Goal: Task Accomplishment & Management: Complete application form

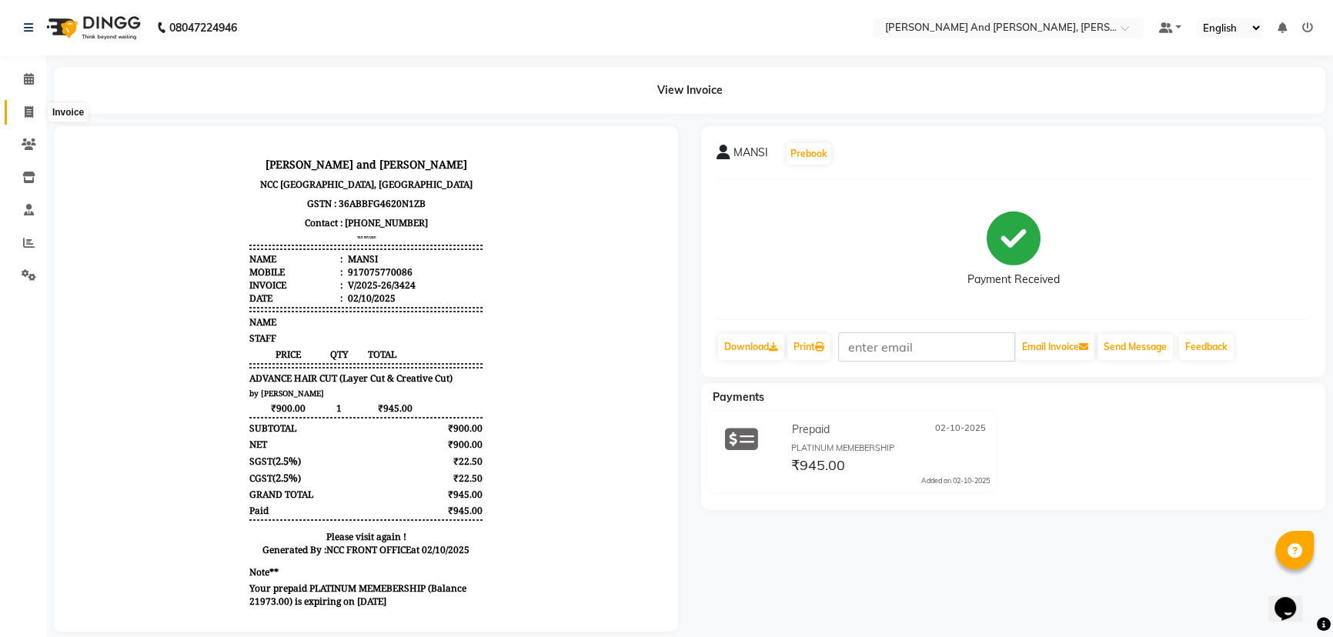
click at [33, 109] on span at bounding box center [28, 113] width 27 height 18
select select "service"
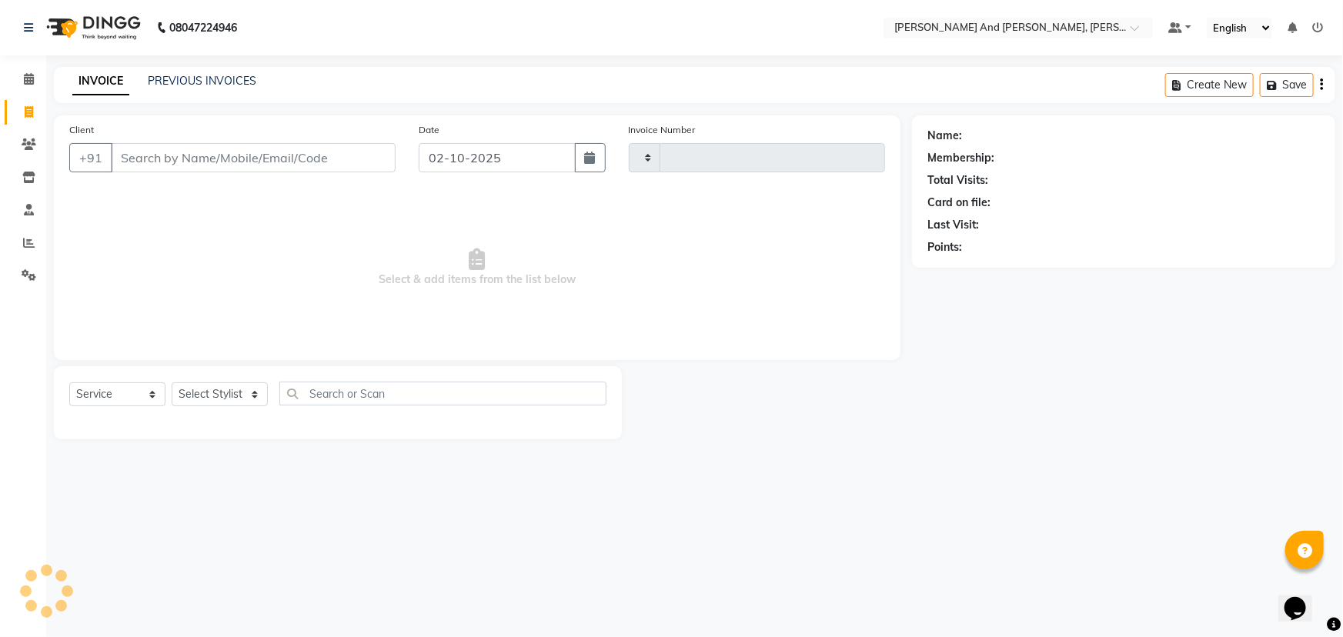
type input "3425"
select select "6766"
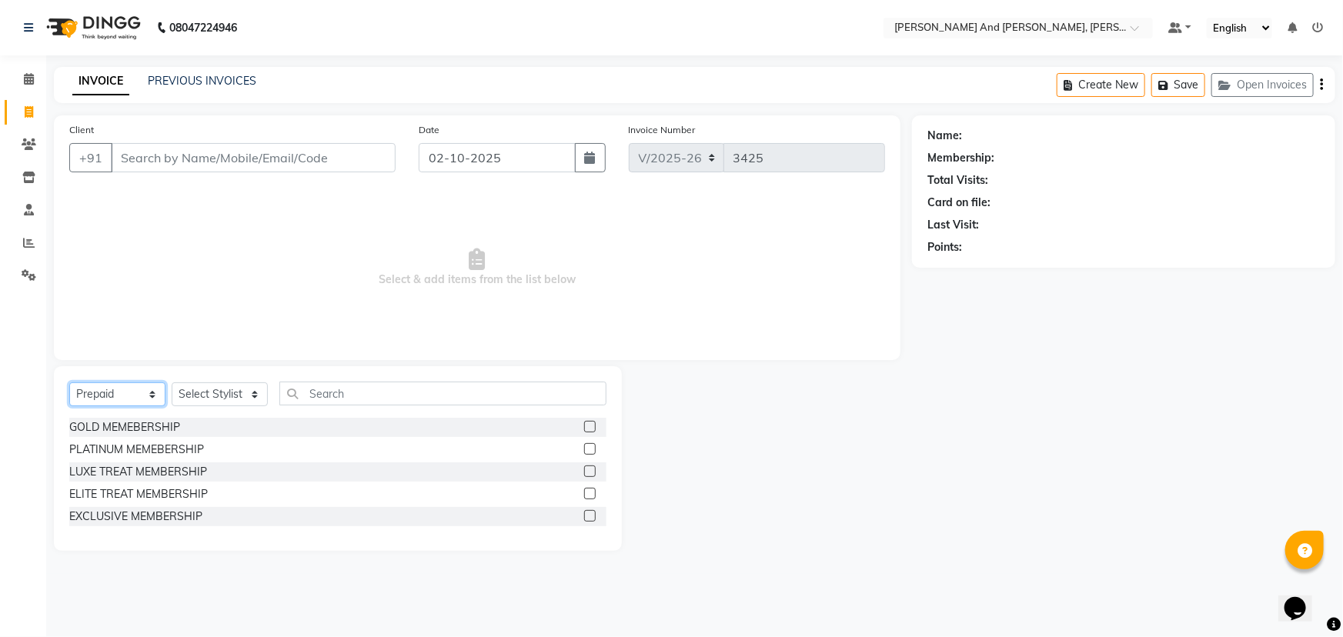
click at [151, 390] on select "Select Service Product Membership Package Voucher Prepaid Gift Card" at bounding box center [117, 394] width 96 height 24
select select "service"
click at [69, 382] on select "Select Service Product Membership Package Voucher Prepaid Gift Card" at bounding box center [117, 394] width 96 height 24
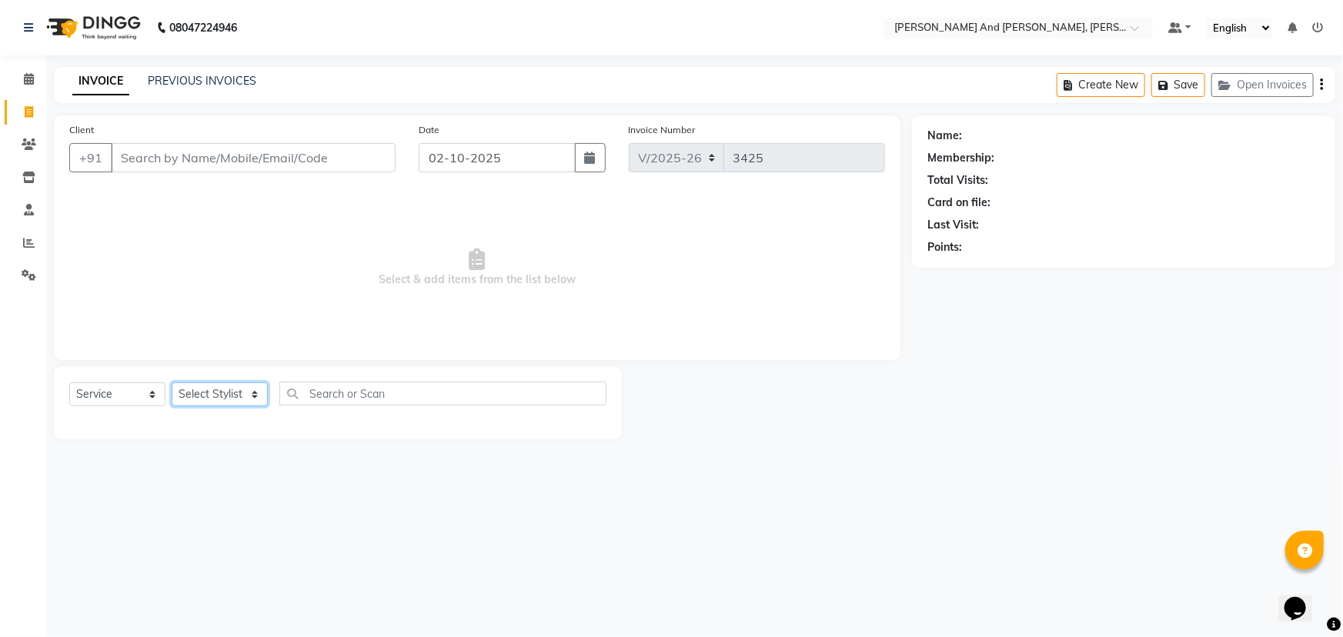
click at [230, 396] on select "Select Stylist ADITI AFREEN 2 ALIYA ALKAF ARIF ARMAN CHANCHAL ESWAR IMRAN KASIM…" at bounding box center [220, 394] width 96 height 24
select select "77530"
click at [172, 382] on select "Select Stylist ADITI AFREEN 2 ALIYA ALKAF ARIF ARMAN CHANCHAL ESWAR IMRAN KASIM…" at bounding box center [220, 394] width 96 height 24
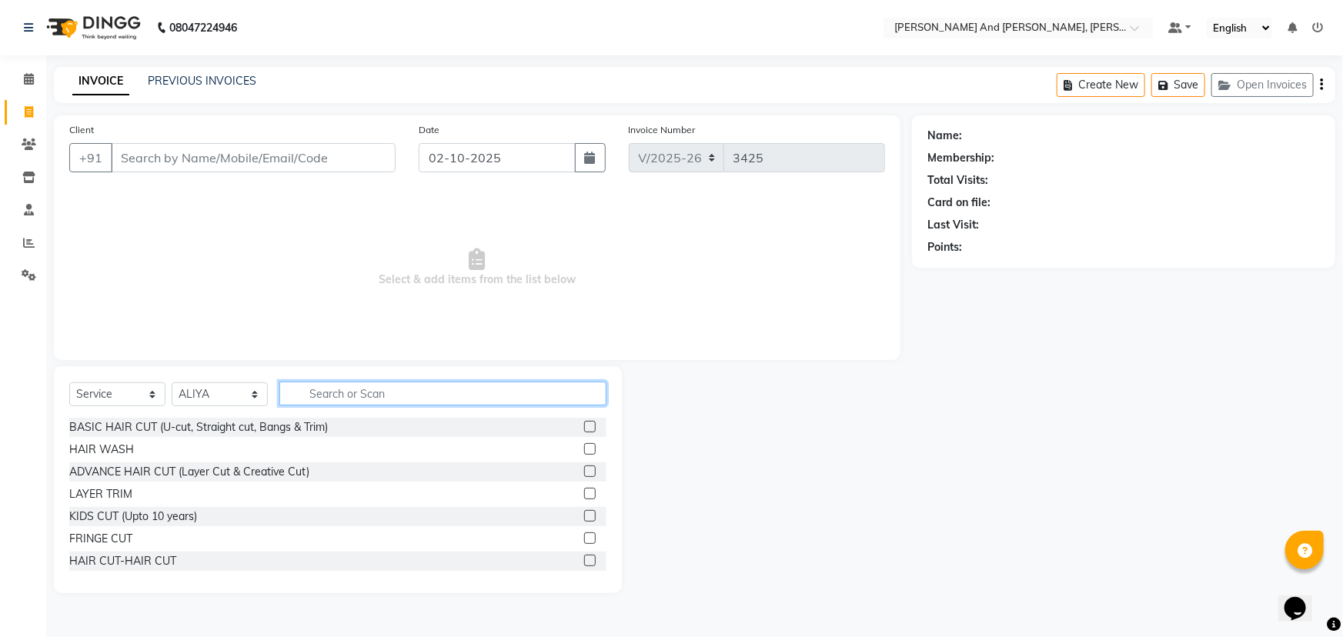
click at [322, 386] on input "text" at bounding box center [442, 394] width 327 height 24
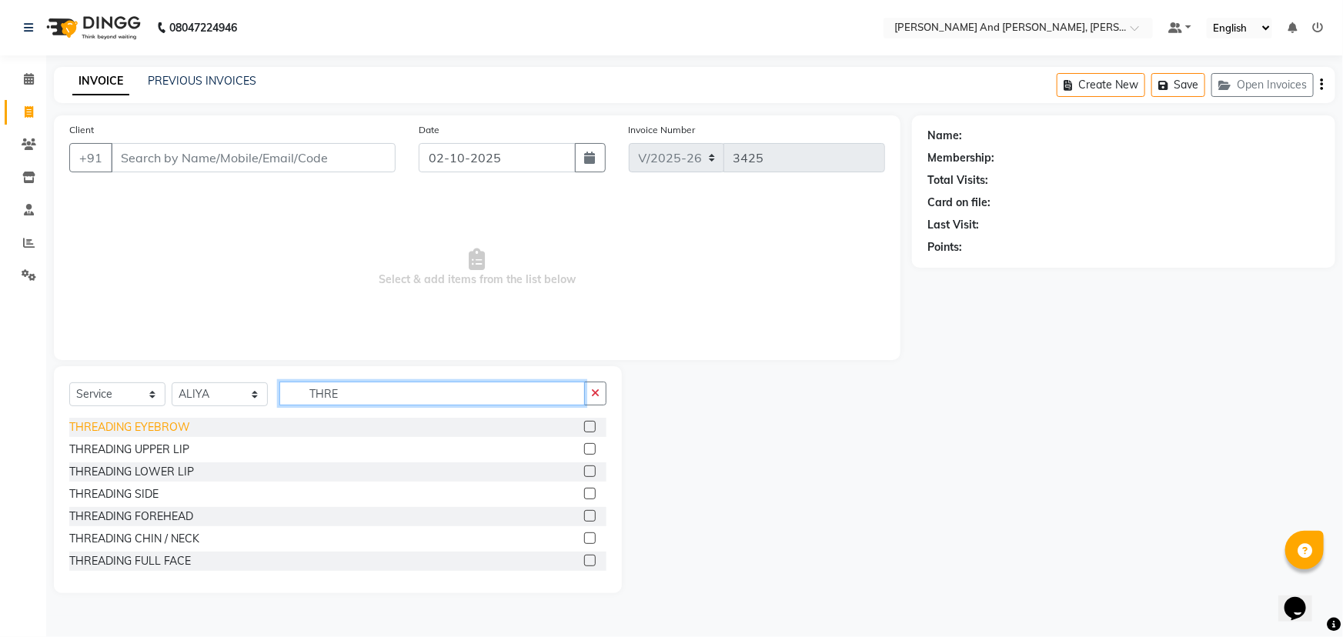
type input "THRE"
click at [110, 429] on div "THREADING EYEBROW" at bounding box center [129, 427] width 121 height 16
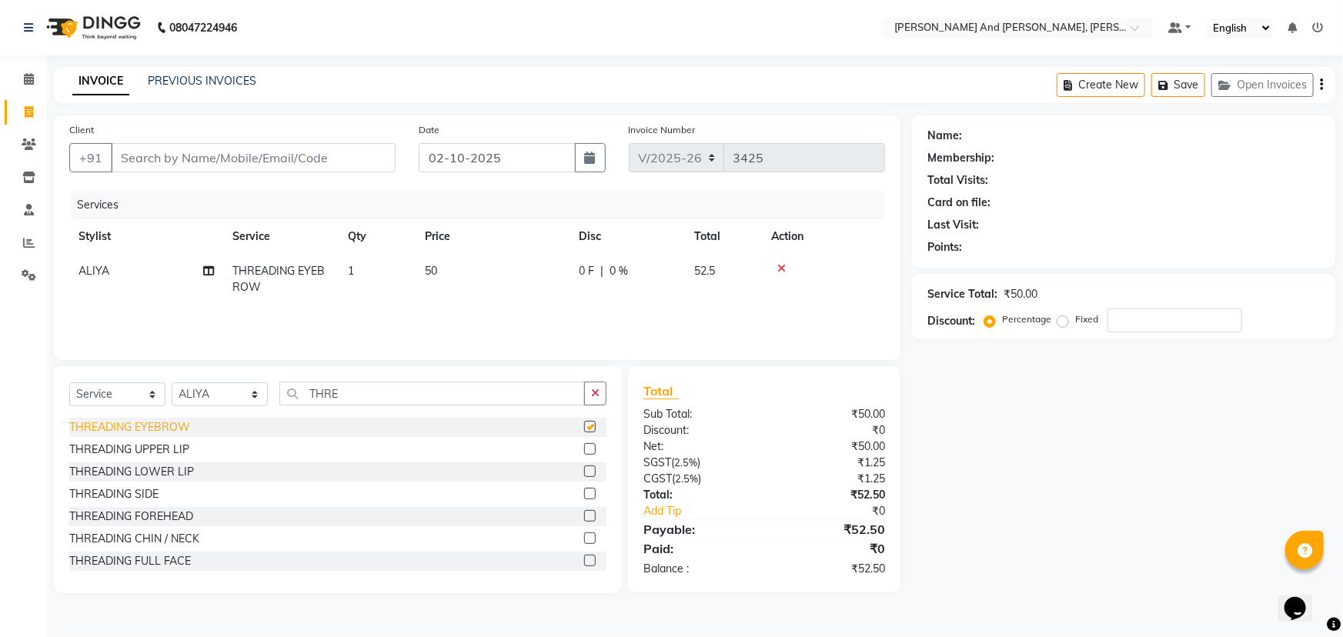
checkbox input "false"
click at [123, 449] on div "THREADING UPPER LIP" at bounding box center [129, 450] width 120 height 16
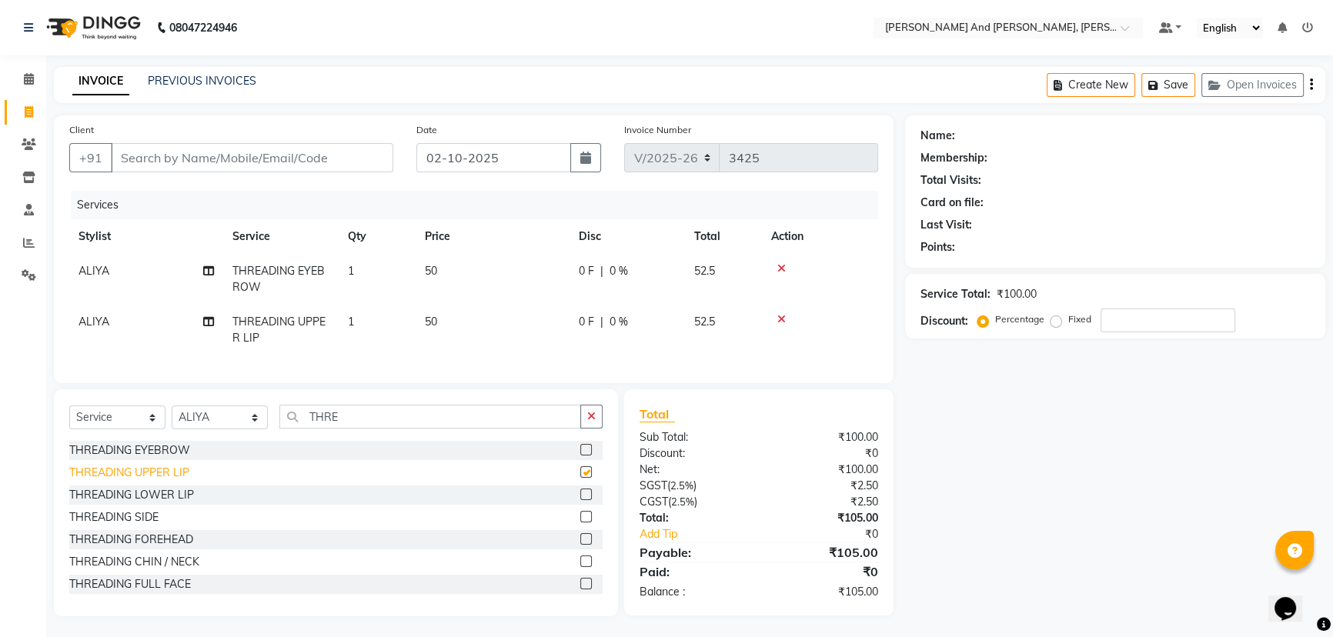
checkbox input "false"
click at [446, 319] on td "50" at bounding box center [493, 330] width 154 height 51
select select "77530"
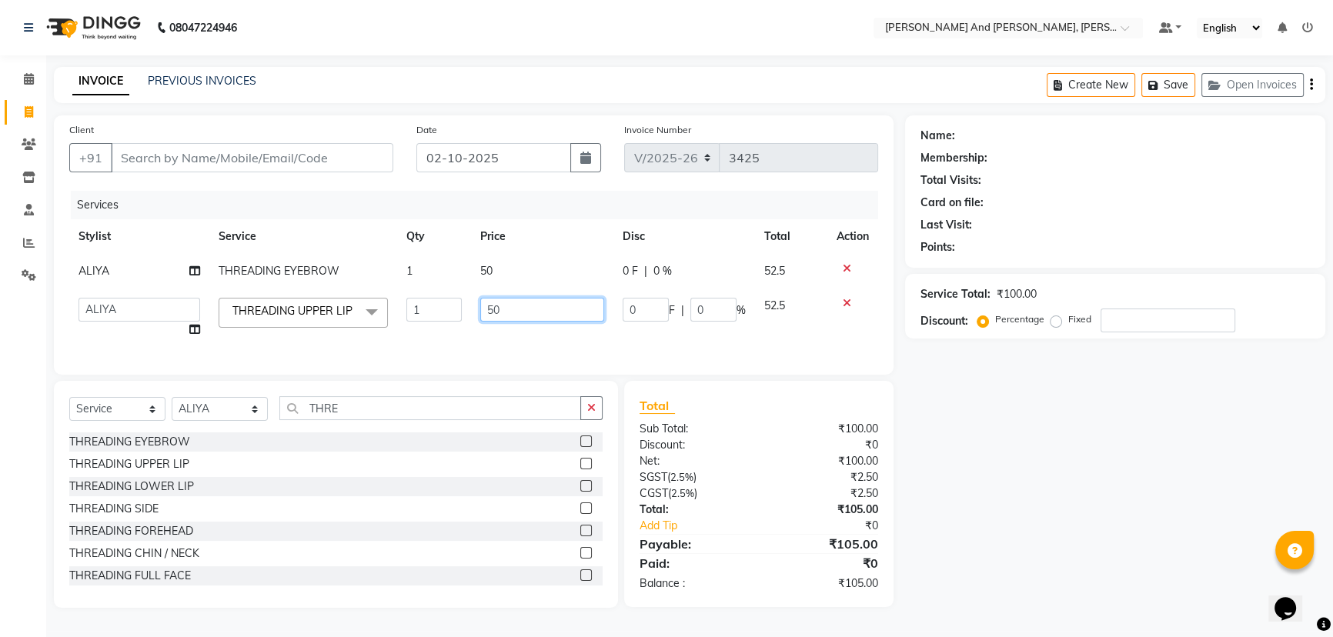
click at [534, 300] on input "50" at bounding box center [542, 310] width 124 height 24
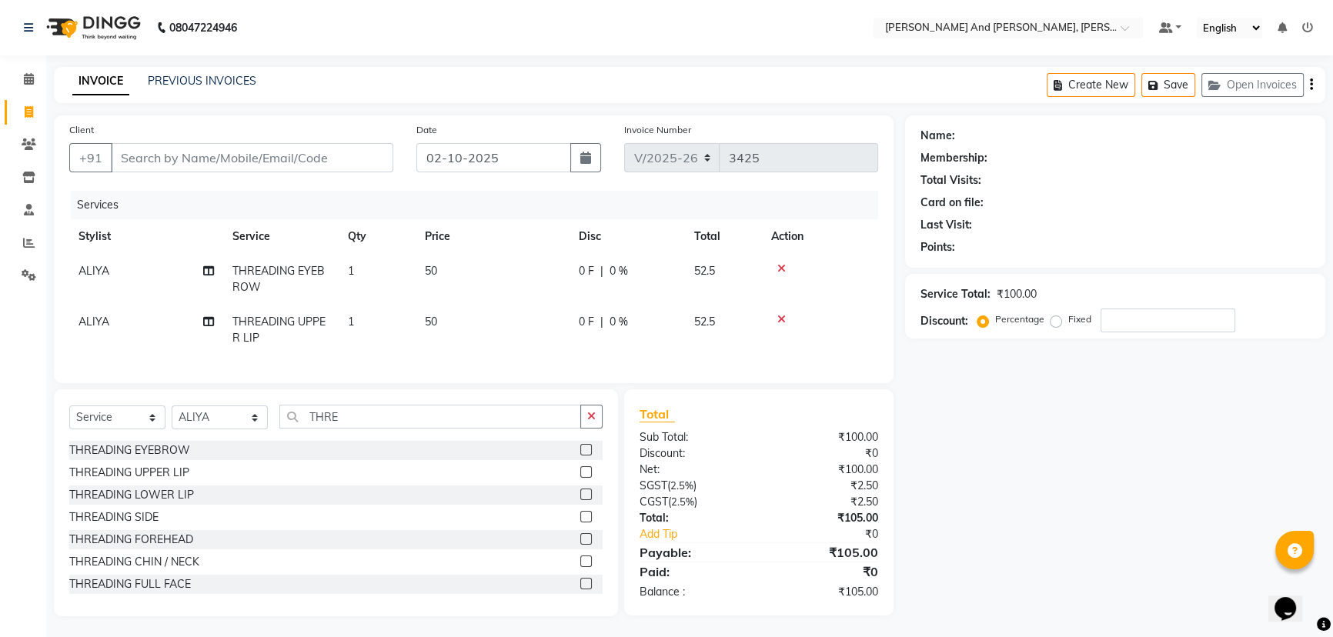
click at [438, 319] on td "50" at bounding box center [493, 330] width 154 height 51
select select "77530"
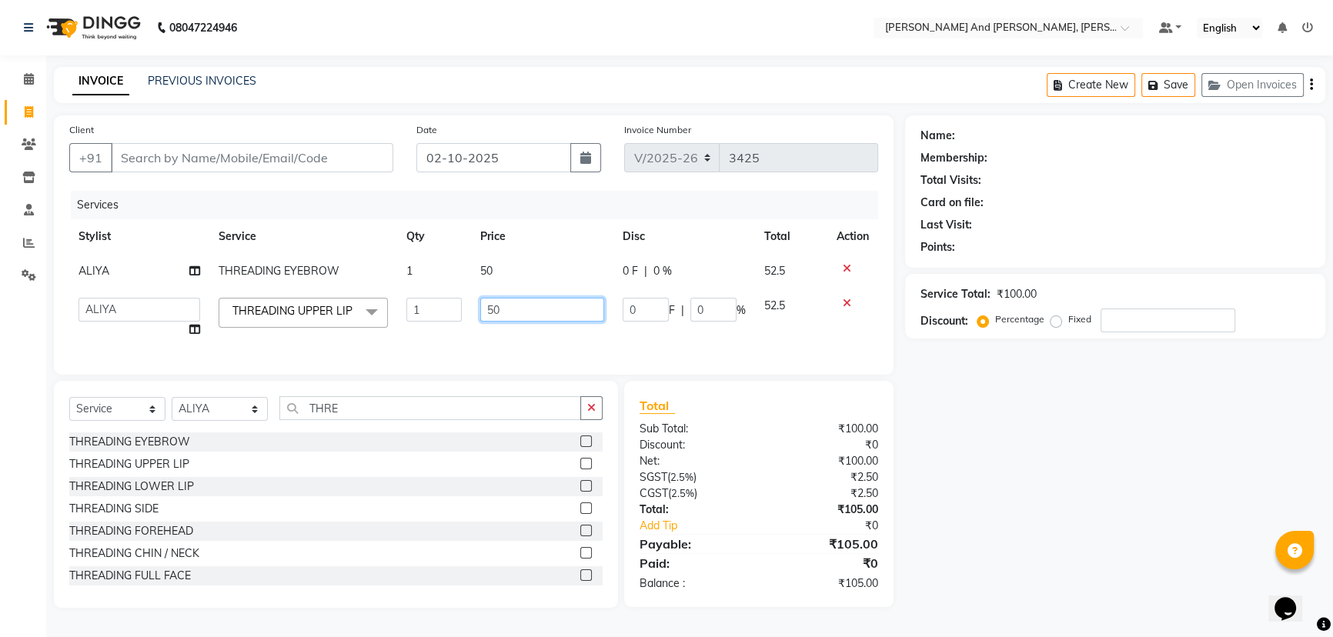
click at [501, 316] on input "50" at bounding box center [542, 310] width 124 height 24
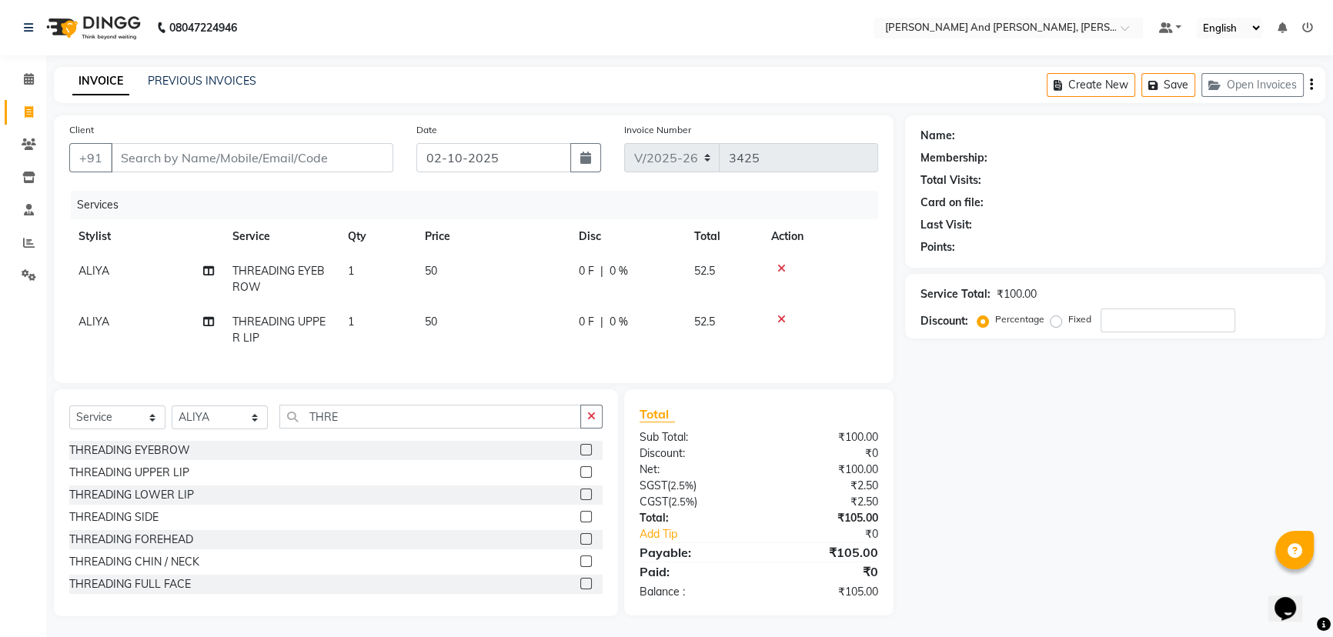
click at [462, 330] on tr "ALIYA THREADING UPPER LIP 1 50 0 F | 0 % 52.5" at bounding box center [473, 330] width 809 height 51
click at [254, 162] on input "Client" at bounding box center [252, 157] width 282 height 29
click at [457, 155] on input "02-10-2025" at bounding box center [493, 157] width 155 height 29
select select "10"
select select "2025"
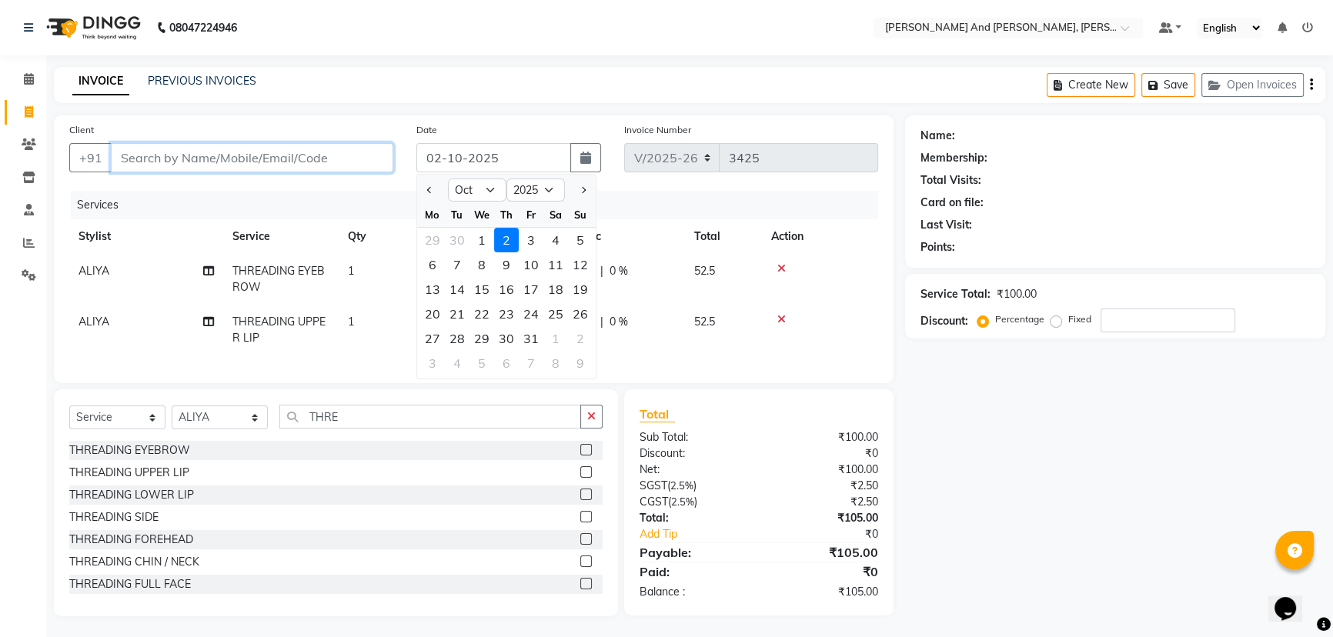
click at [320, 160] on input "Client" at bounding box center [252, 157] width 282 height 29
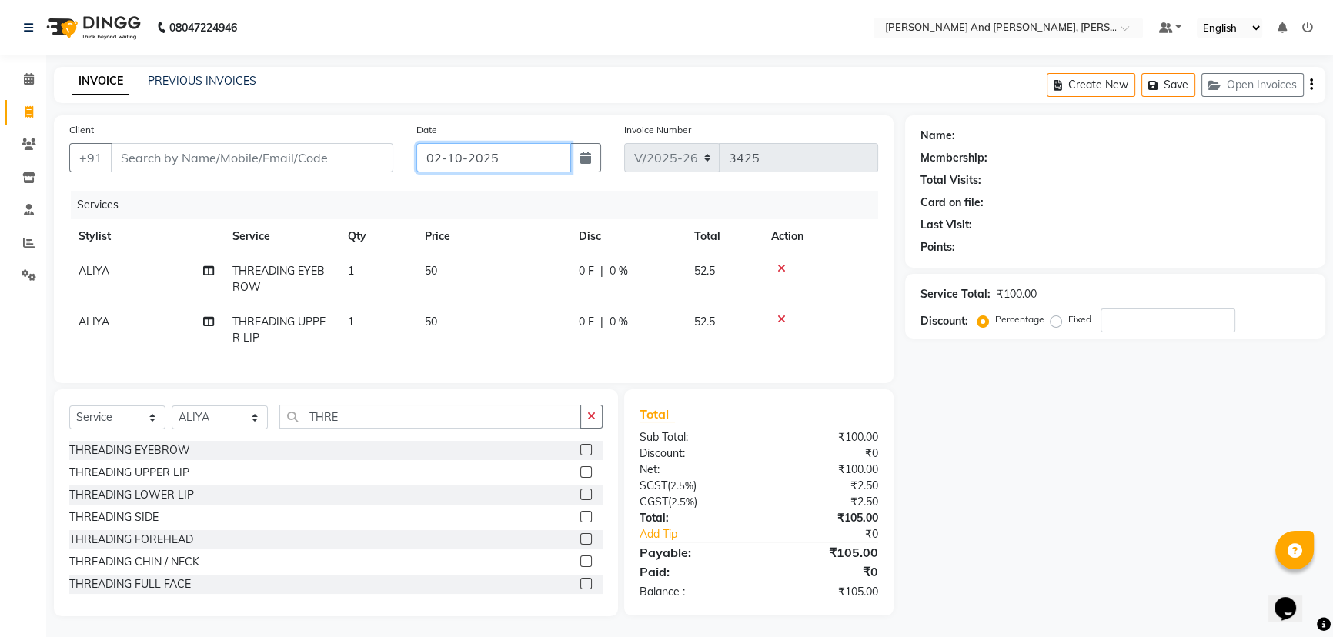
click at [515, 162] on input "02-10-2025" at bounding box center [493, 157] width 155 height 29
select select "10"
select select "2025"
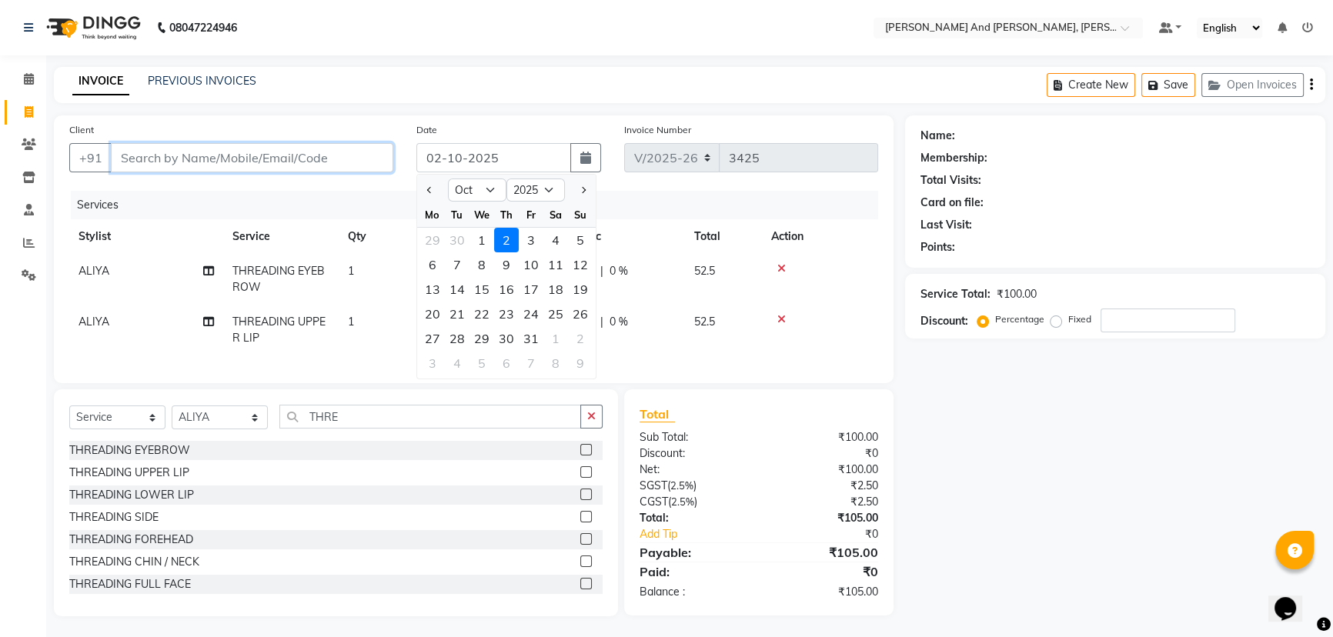
click at [332, 167] on input "Client" at bounding box center [252, 157] width 282 height 29
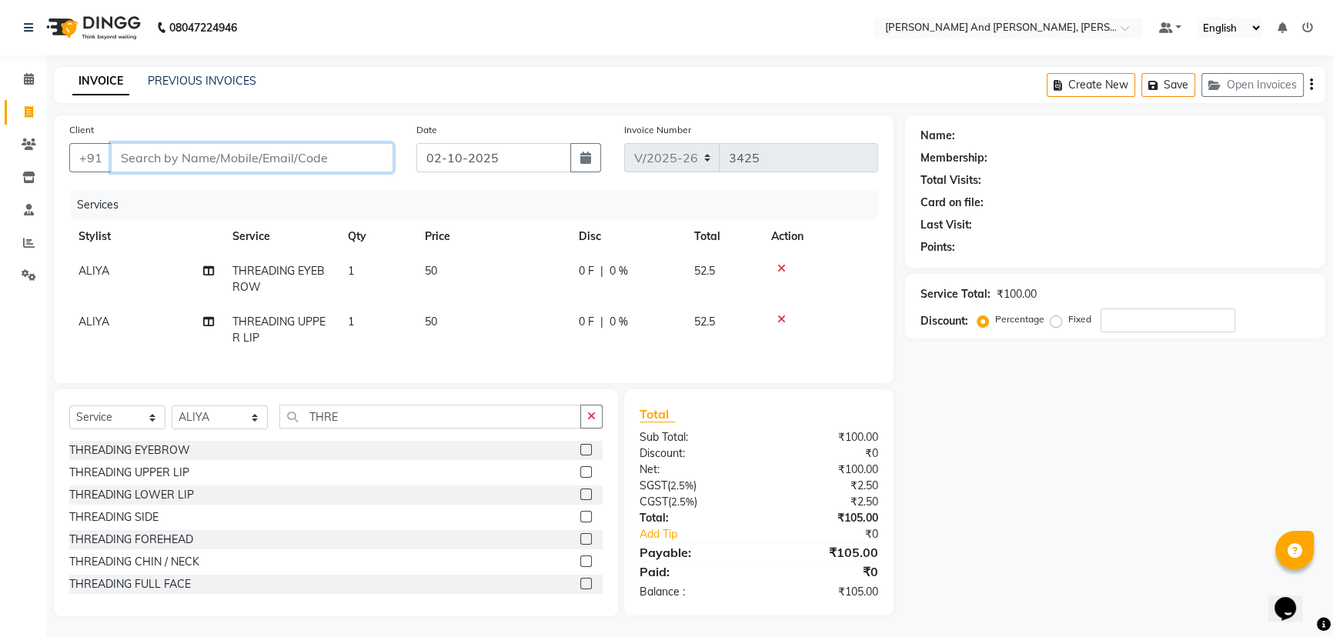
click at [228, 149] on input "Client" at bounding box center [252, 157] width 282 height 29
type input "S"
type input "0"
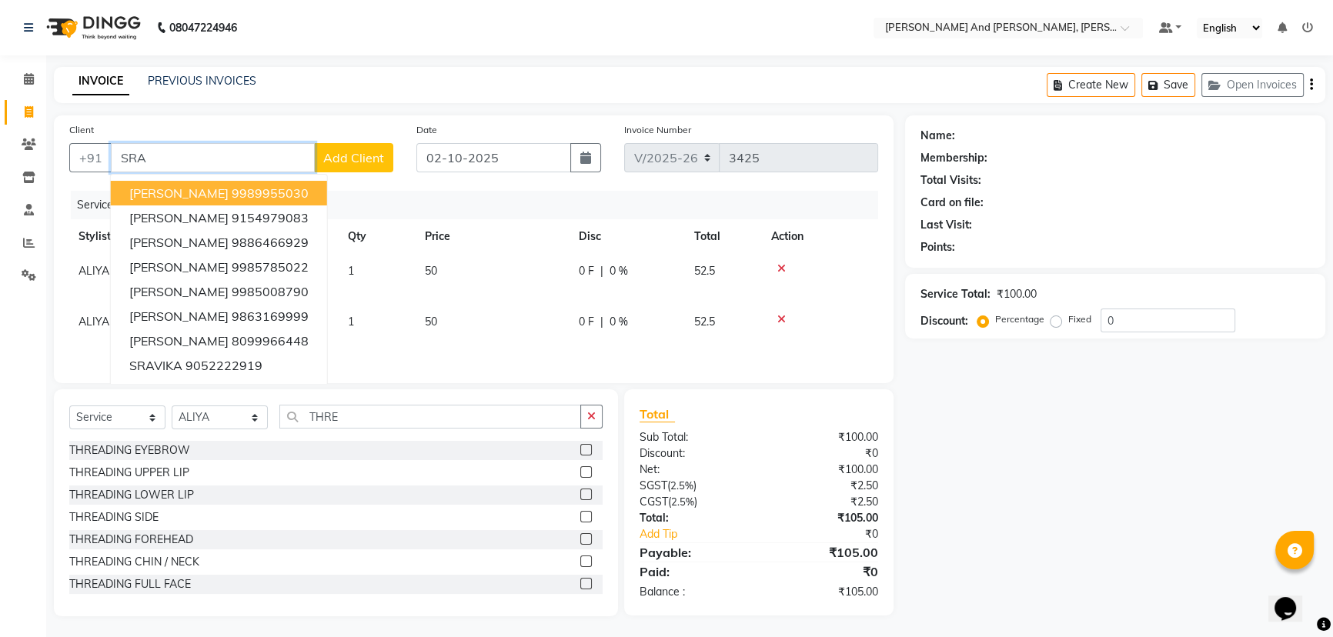
click at [232, 193] on ngb-highlight "9989955030" at bounding box center [270, 192] width 77 height 15
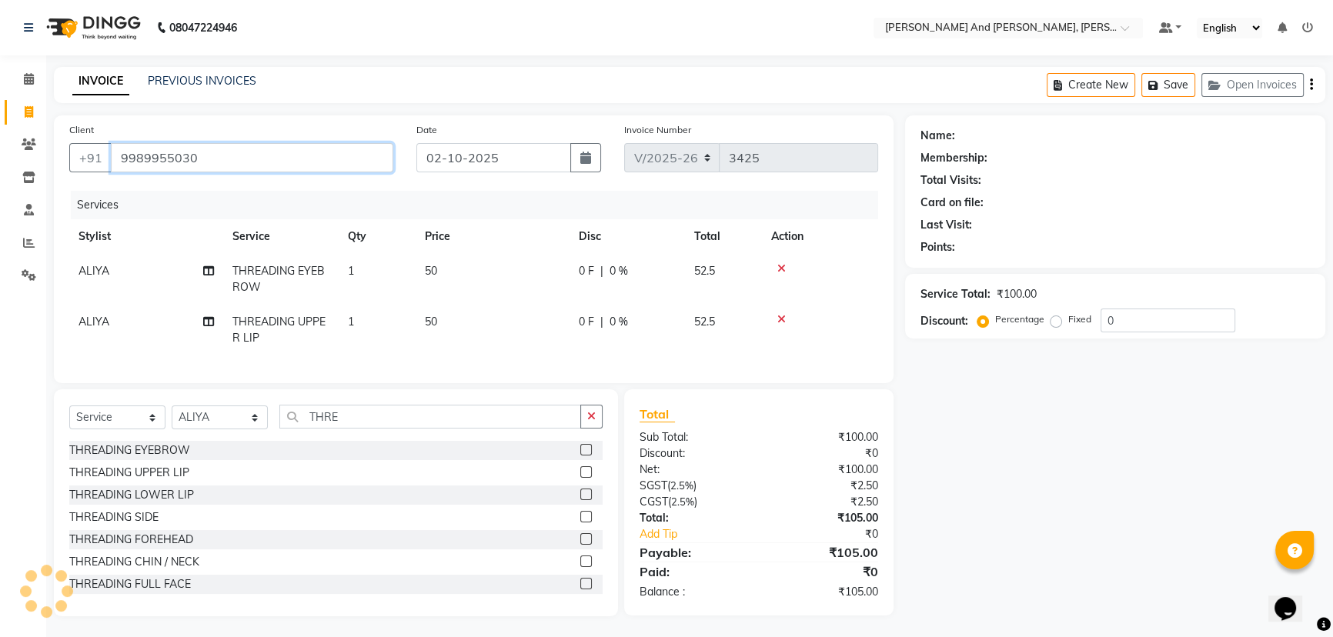
type input "9989955030"
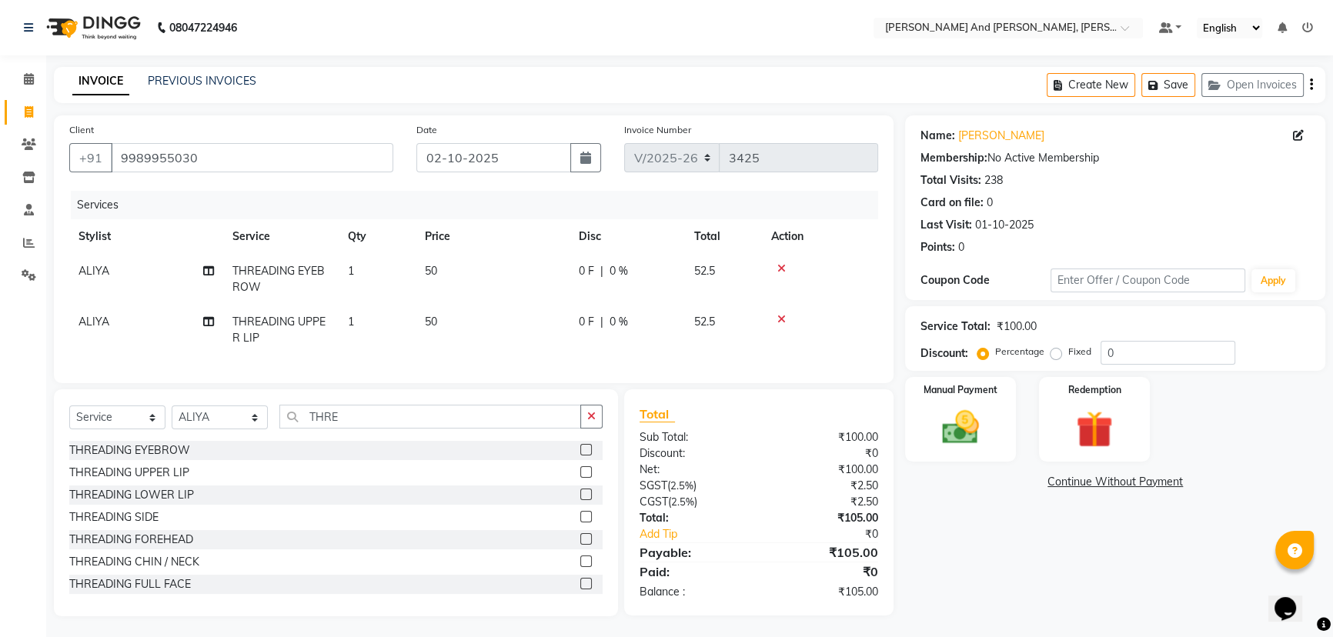
click at [780, 316] on icon at bounding box center [781, 319] width 8 height 11
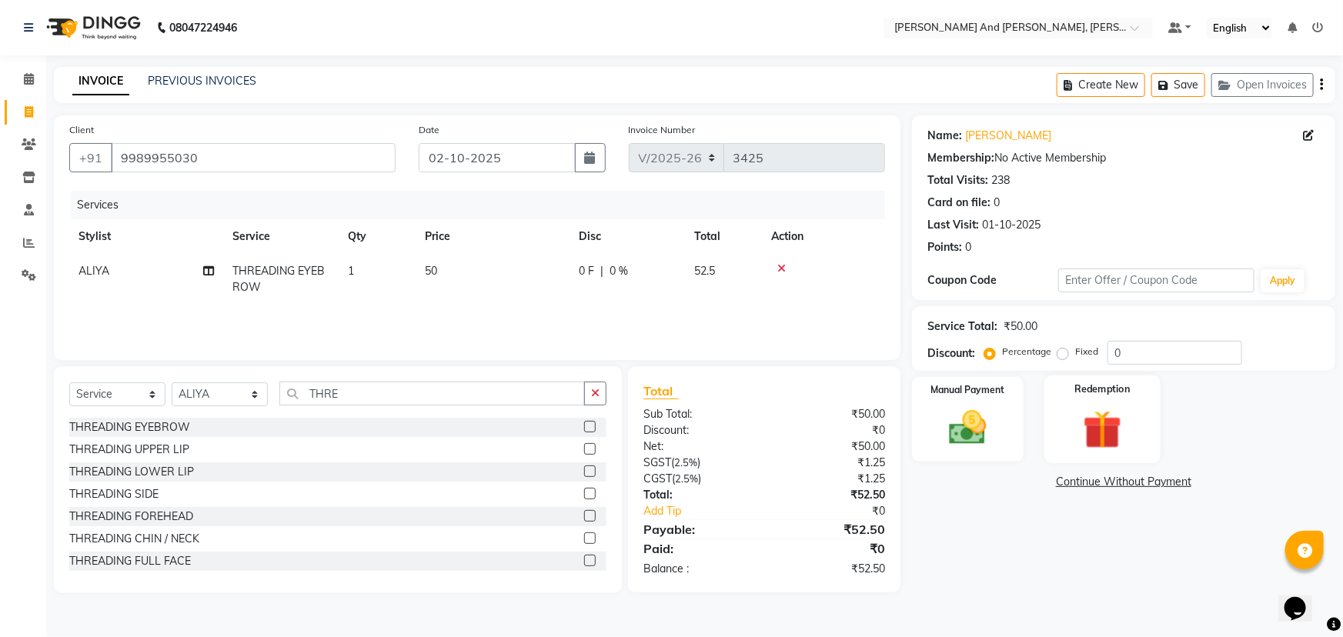
drag, startPoint x: 866, startPoint y: 559, endPoint x: 1137, endPoint y: 446, distance: 294.3
click at [1137, 446] on div "Redemption" at bounding box center [1102, 420] width 116 height 89
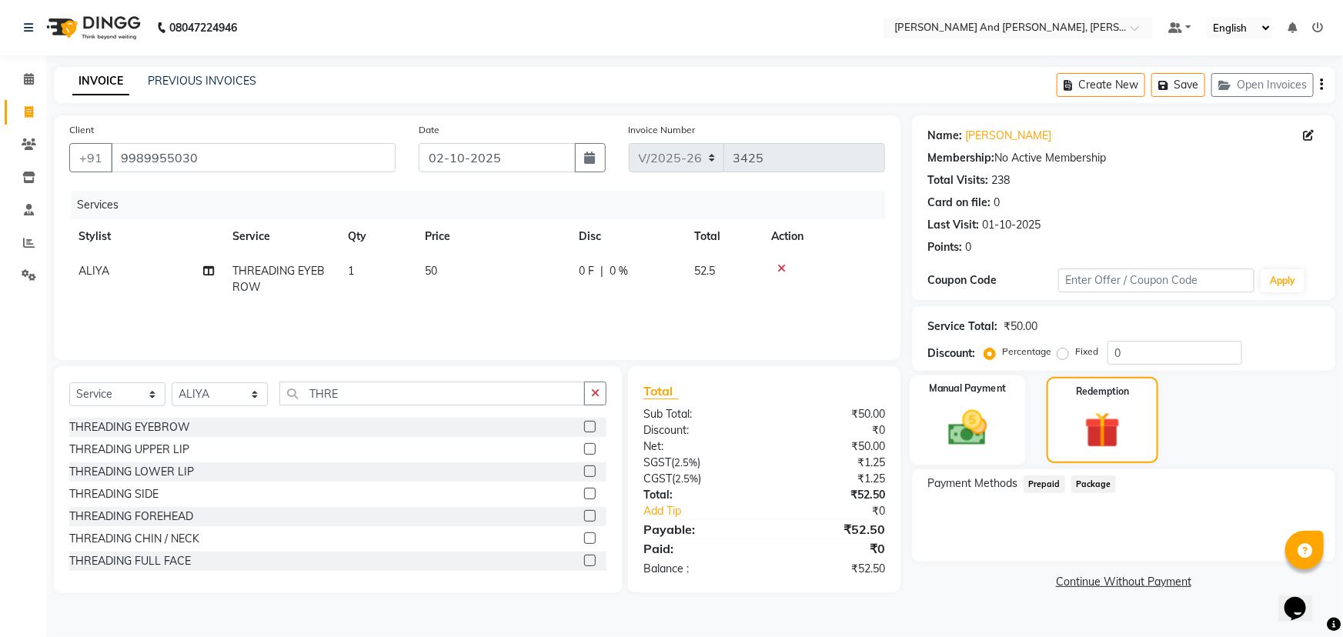
click at [967, 455] on div "Manual Payment" at bounding box center [968, 420] width 116 height 89
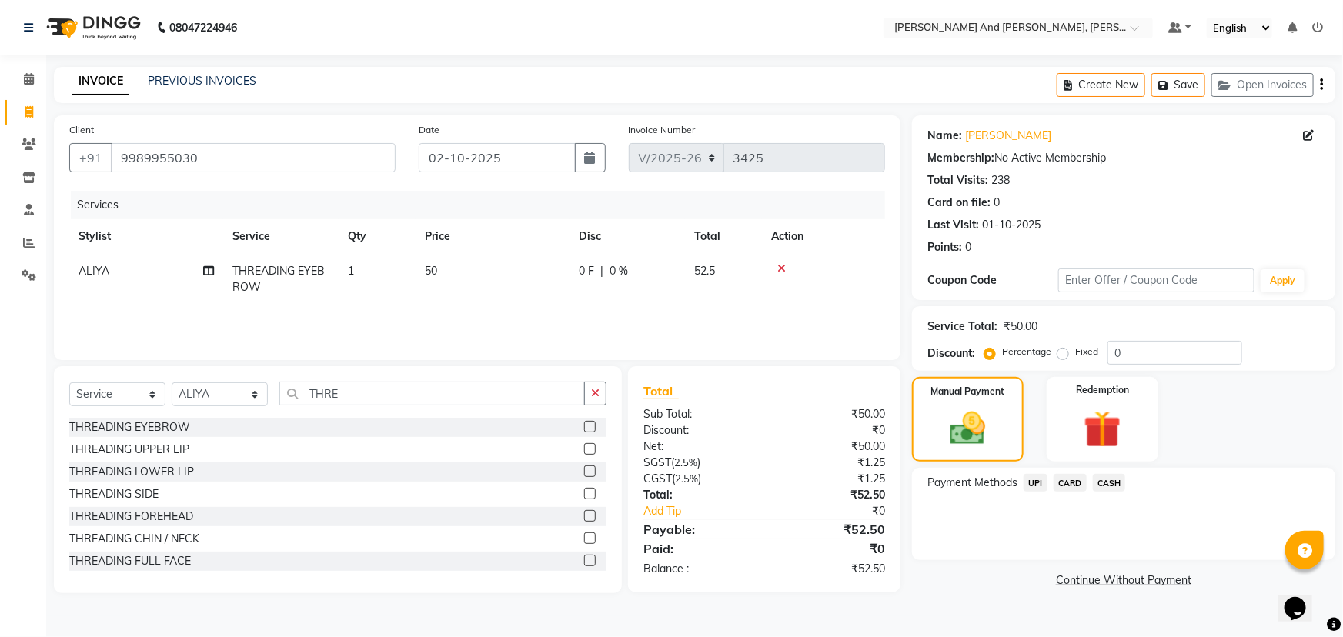
click at [1033, 486] on span "UPI" at bounding box center [1036, 483] width 24 height 18
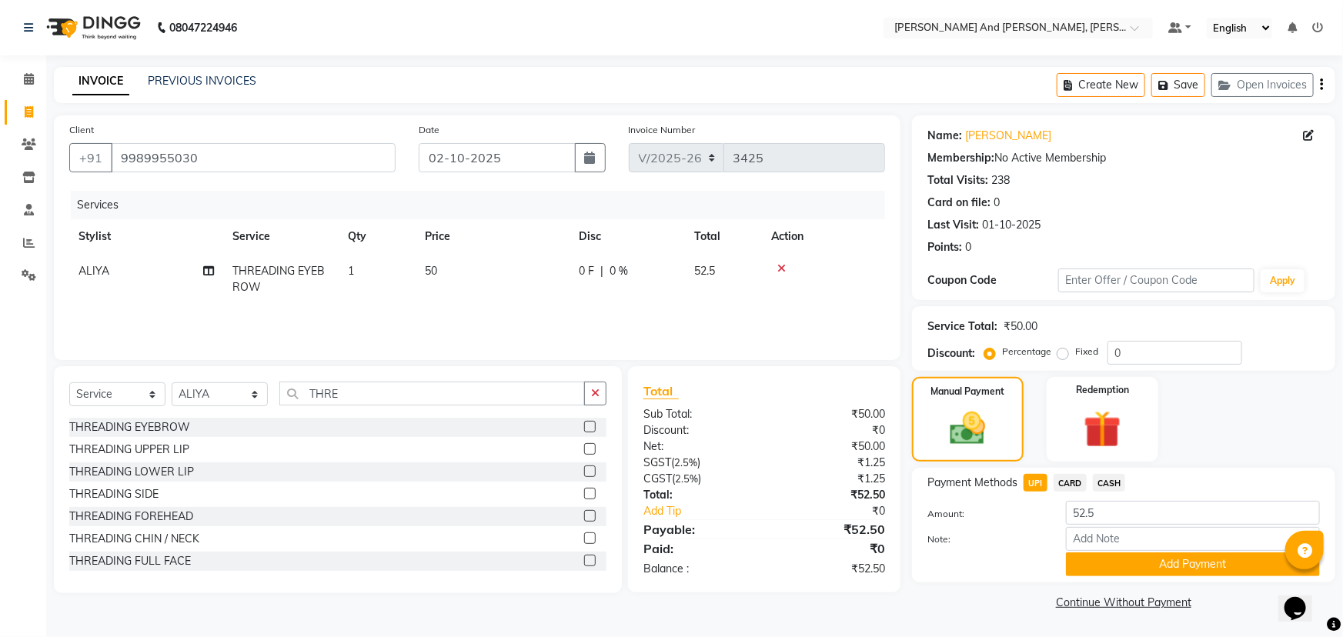
drag, startPoint x: 901, startPoint y: 495, endPoint x: 903, endPoint y: 532, distance: 37.0
click at [1158, 569] on button "Add Payment" at bounding box center [1193, 565] width 254 height 24
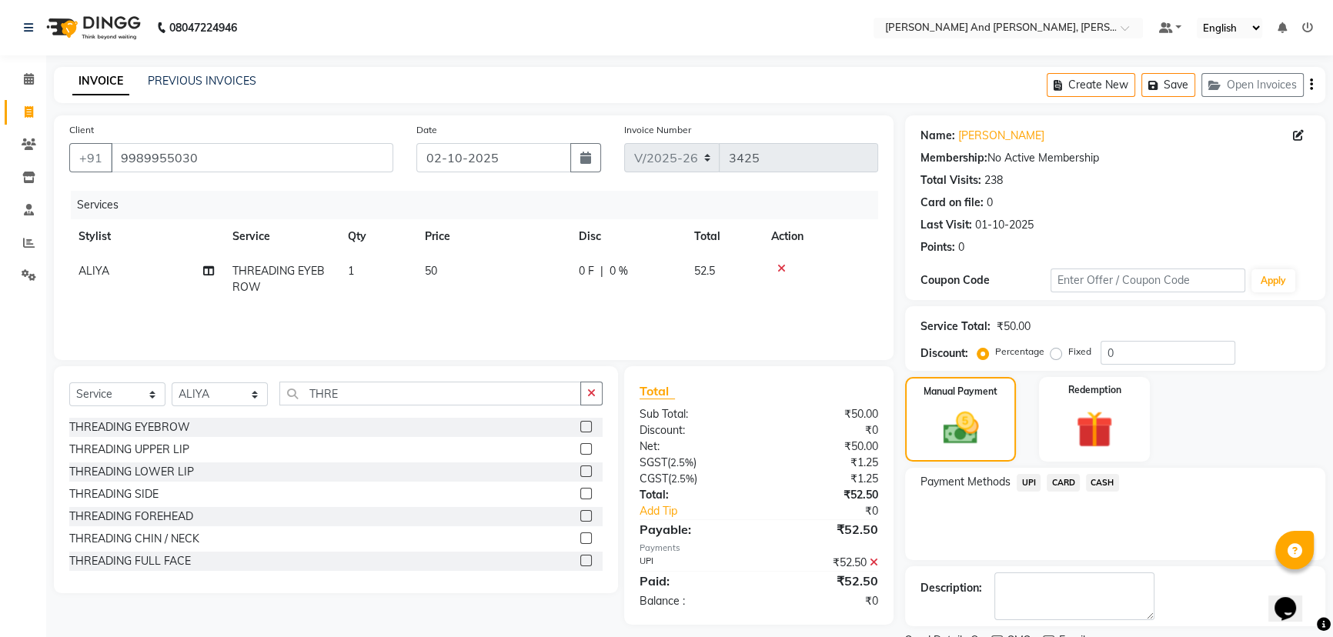
scroll to position [63, 0]
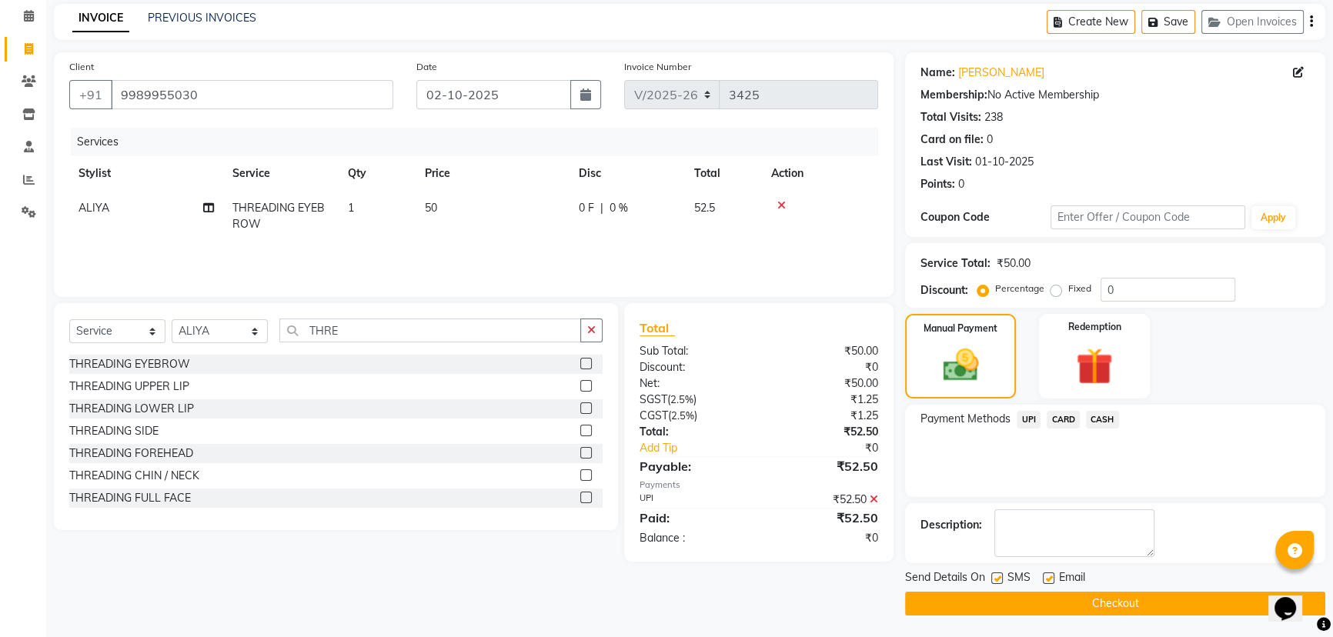
click at [1087, 601] on button "Checkout" at bounding box center [1115, 604] width 420 height 24
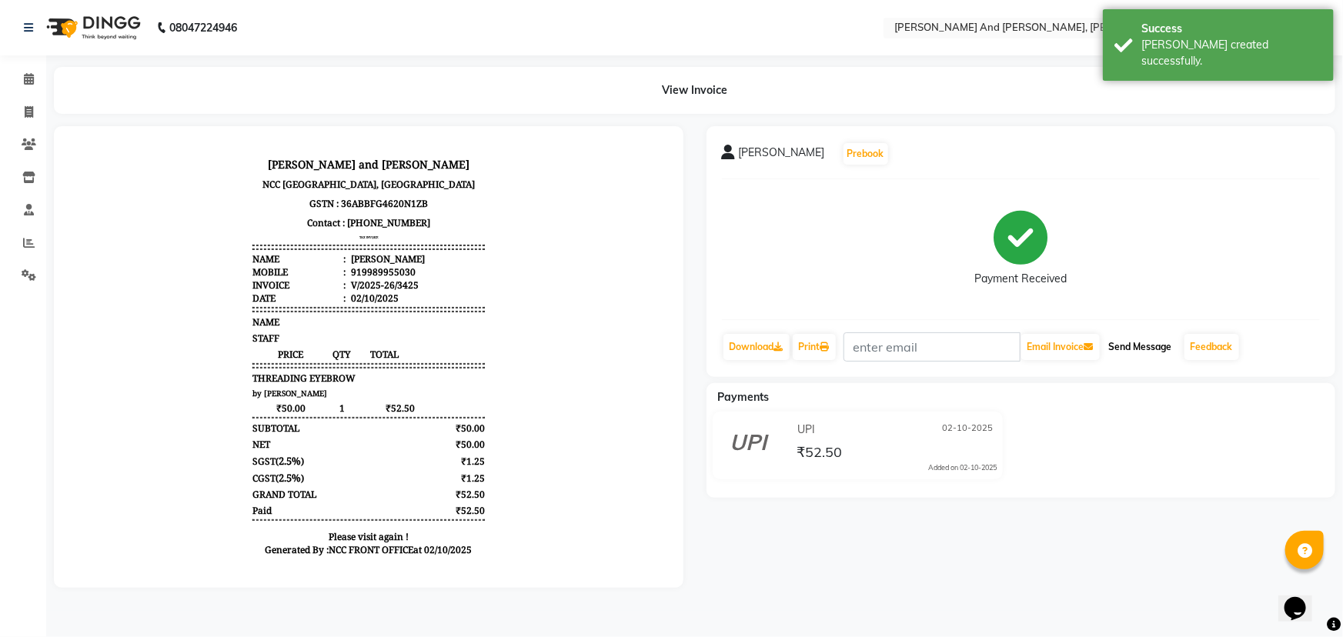
click at [1145, 352] on button "Send Message" at bounding box center [1140, 347] width 75 height 26
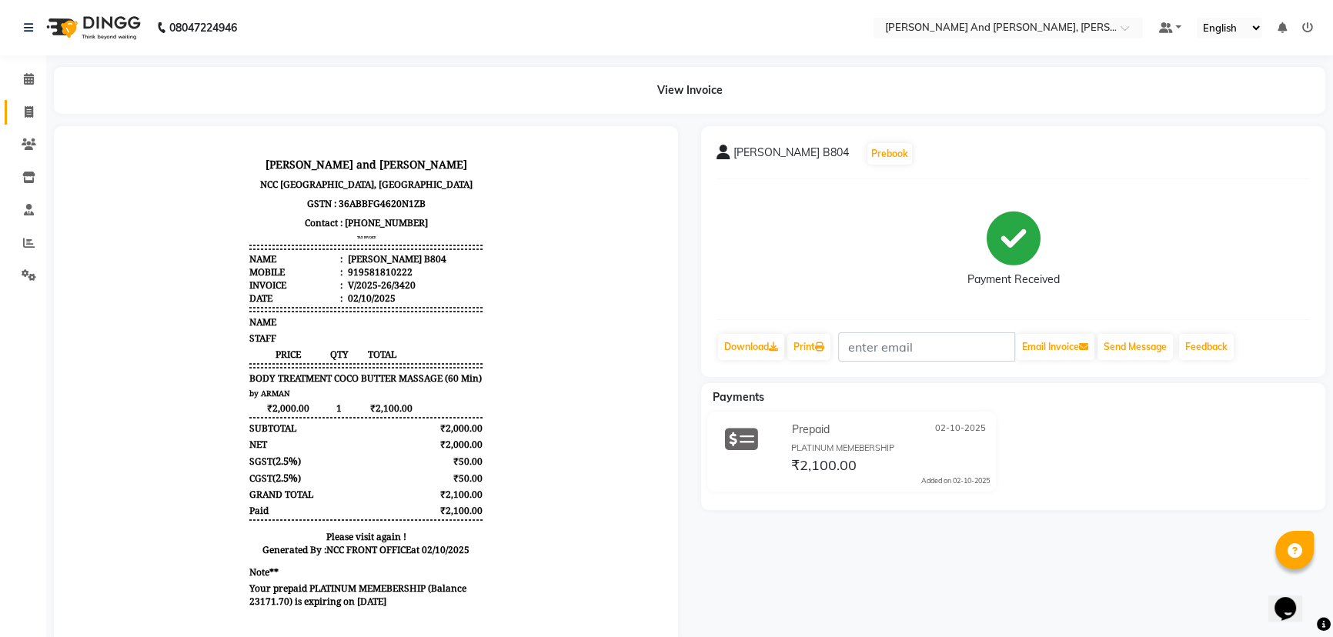
click at [28, 110] on icon at bounding box center [29, 112] width 8 height 12
select select "service"
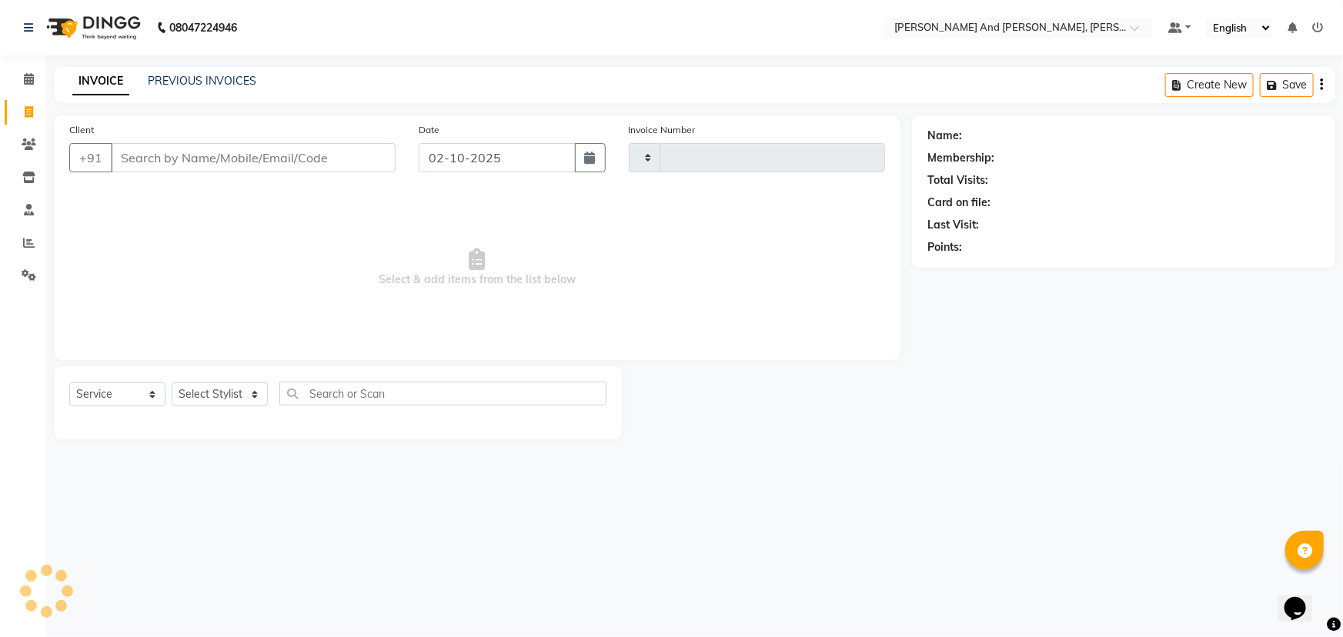
type input "3425"
select select "6766"
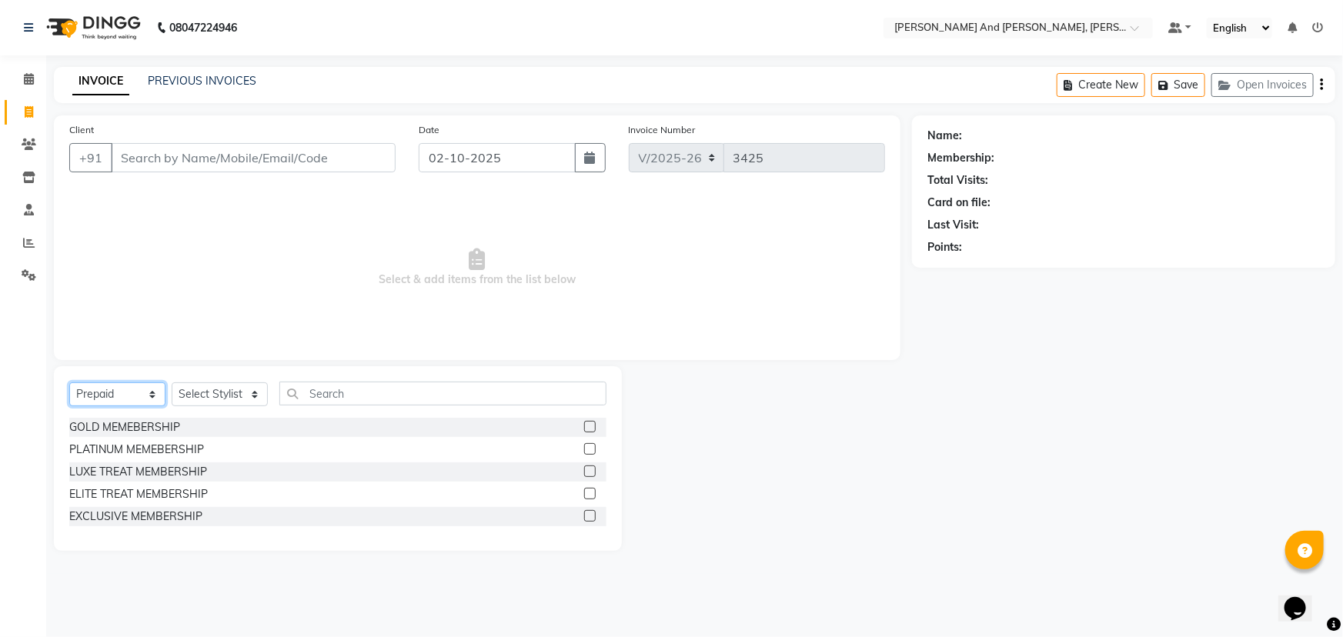
click at [121, 398] on select "Select Service Product Membership Package Voucher Prepaid Gift Card" at bounding box center [117, 394] width 96 height 24
select select "service"
click at [69, 382] on select "Select Service Product Membership Package Voucher Prepaid Gift Card" at bounding box center [117, 394] width 96 height 24
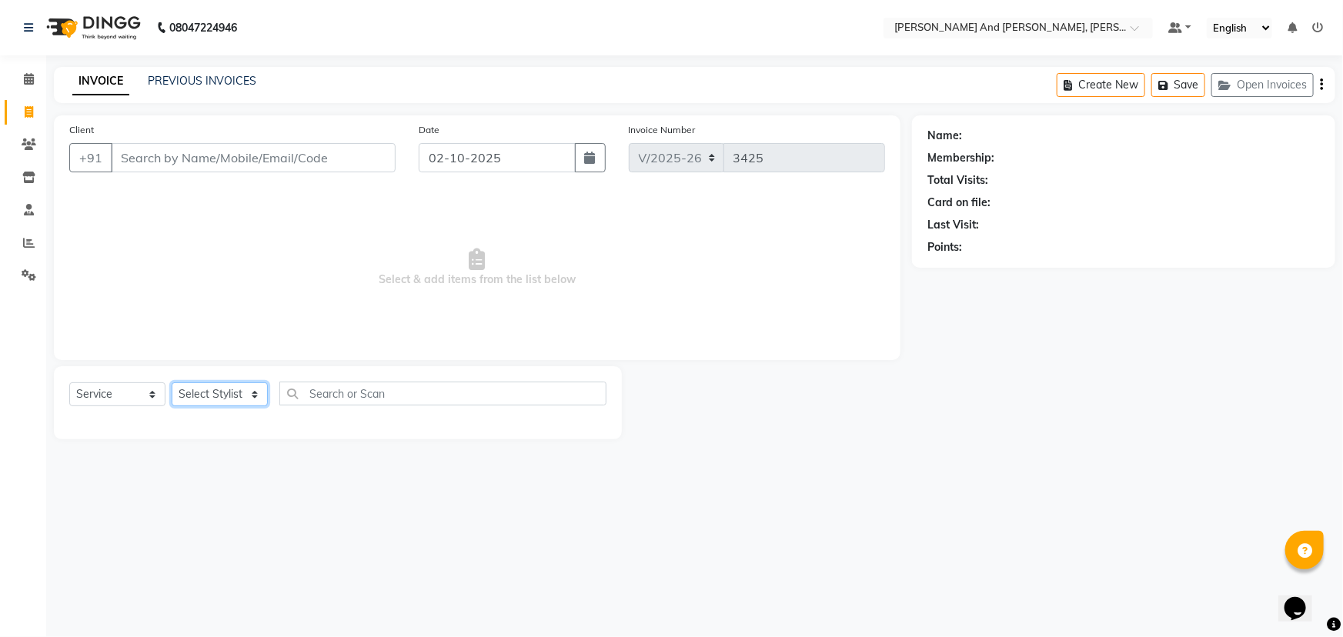
click at [215, 393] on select "Select Stylist ADITI AFREEN 2 ALIYA ALKAF ARIF ARMAN CHANCHAL ESWAR IMRAN KASIM…" at bounding box center [220, 394] width 96 height 24
select select "90778"
click at [172, 382] on select "Select Stylist ADITI AFREEN 2 ALIYA ALKAF ARIF ARMAN CHANCHAL ESWAR IMRAN KASIM…" at bounding box center [220, 394] width 96 height 24
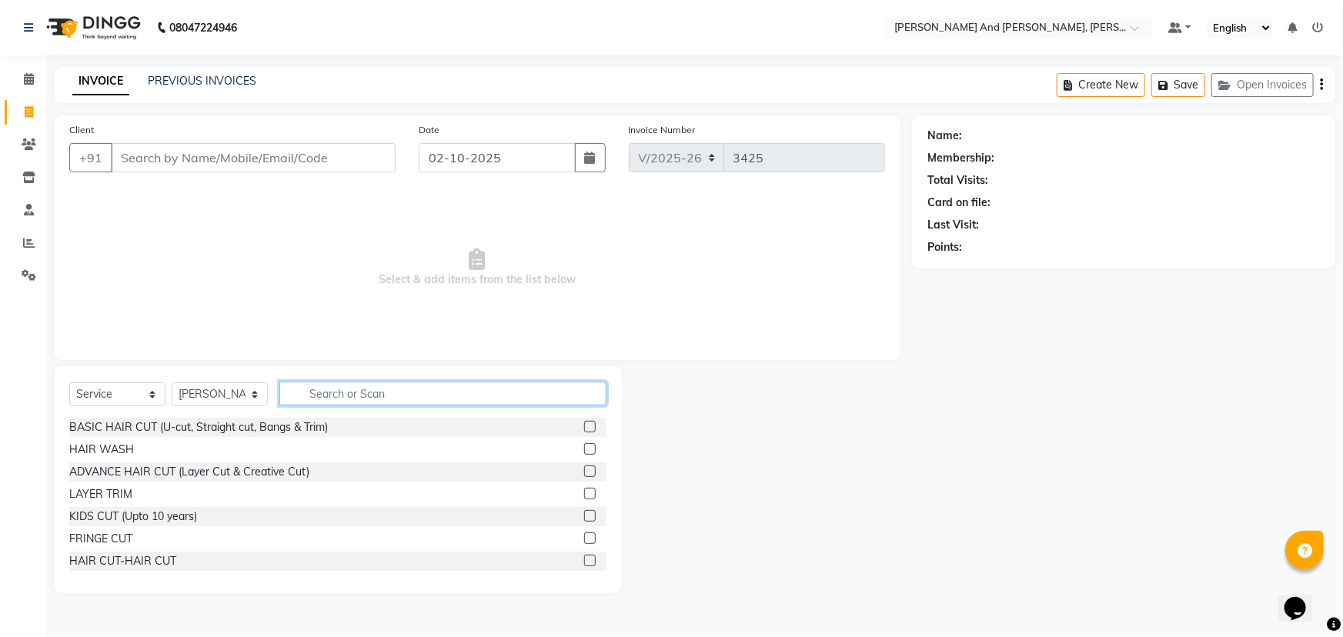
click at [319, 389] on input "text" at bounding box center [442, 394] width 327 height 24
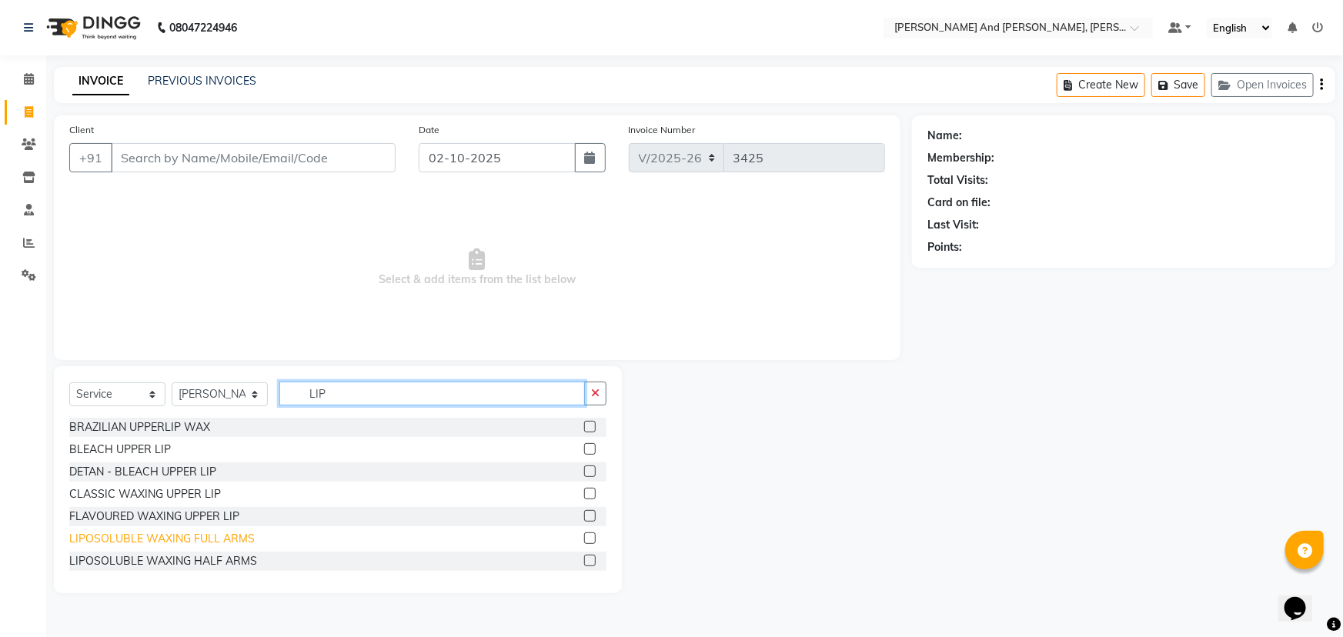
type input "LIP"
click at [117, 546] on div "LIPOSOLUBLE WAXING FULL ARMS" at bounding box center [161, 539] width 185 height 16
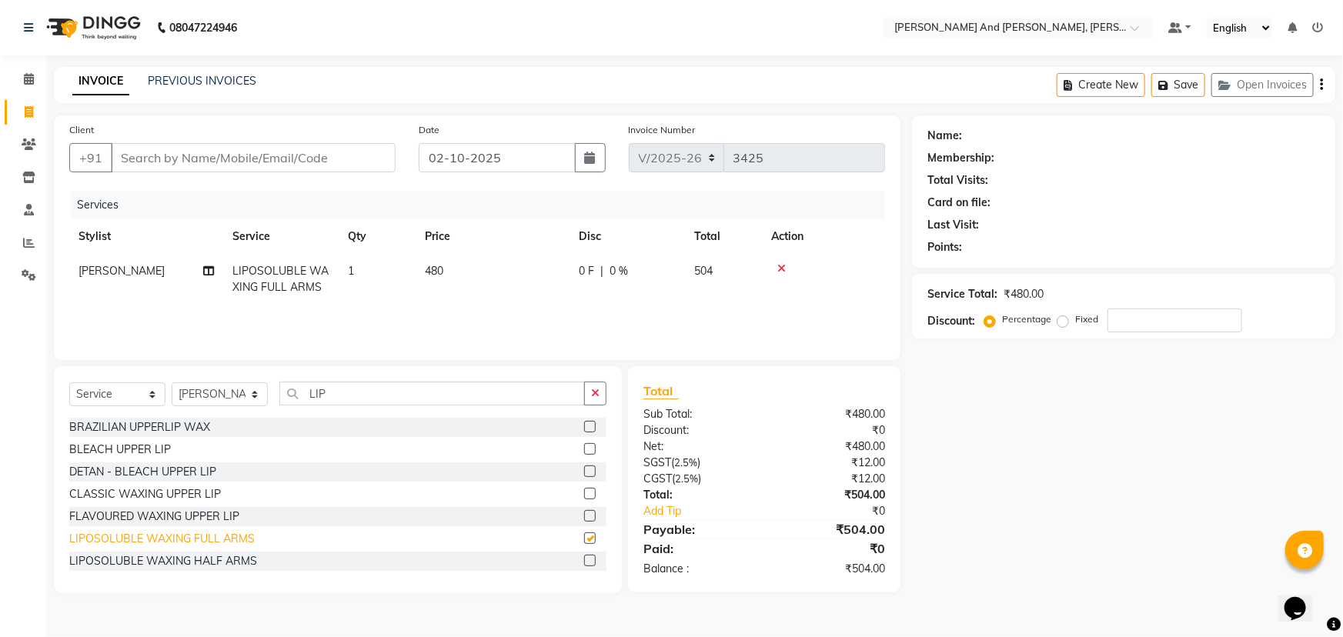
checkbox input "false"
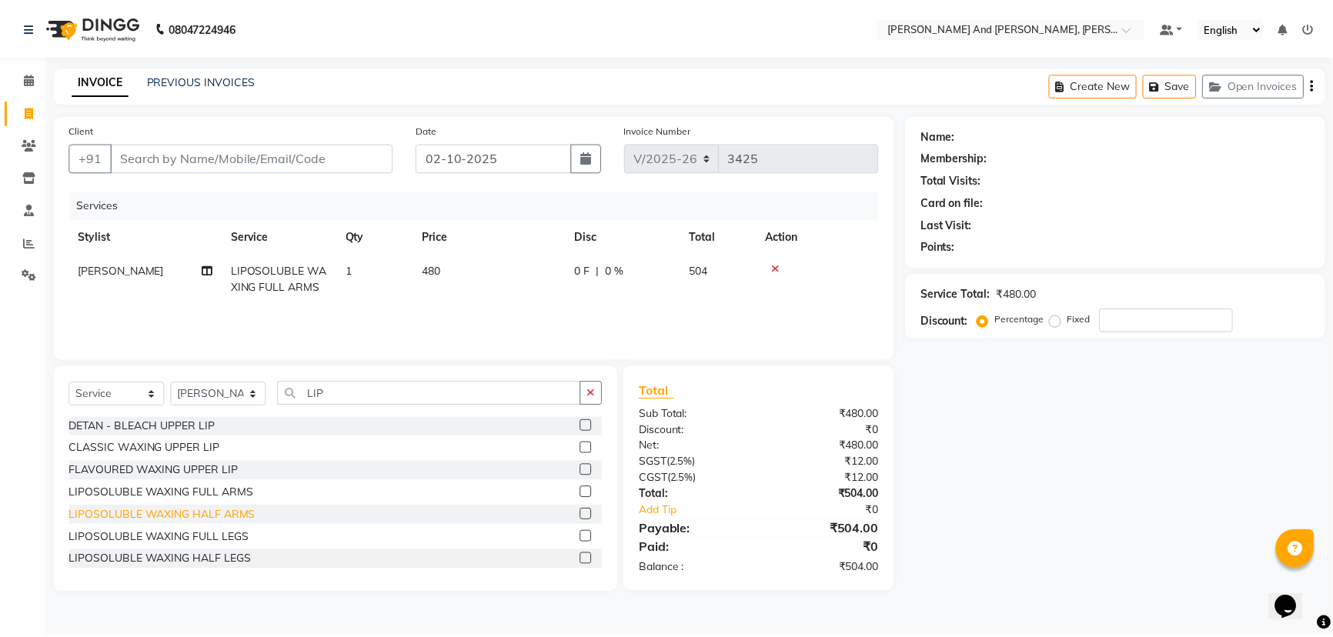
scroll to position [69, 0]
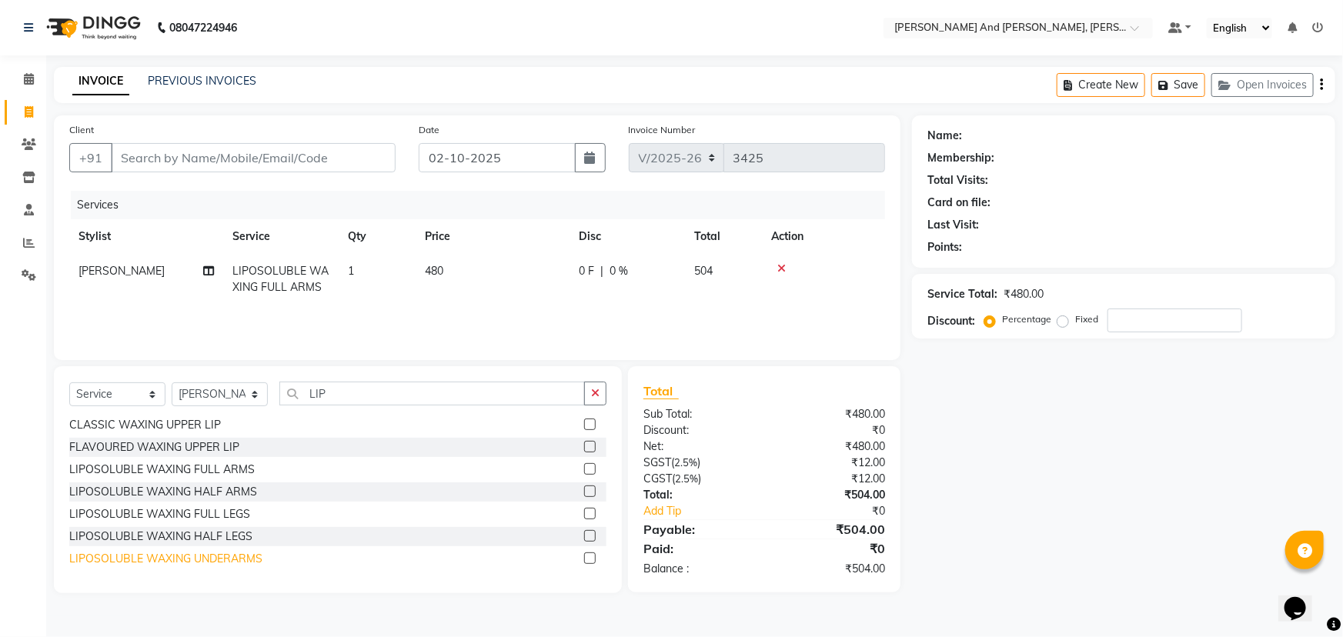
click at [127, 559] on div "LIPOSOLUBLE WAXING UNDERARMS" at bounding box center [165, 559] width 193 height 16
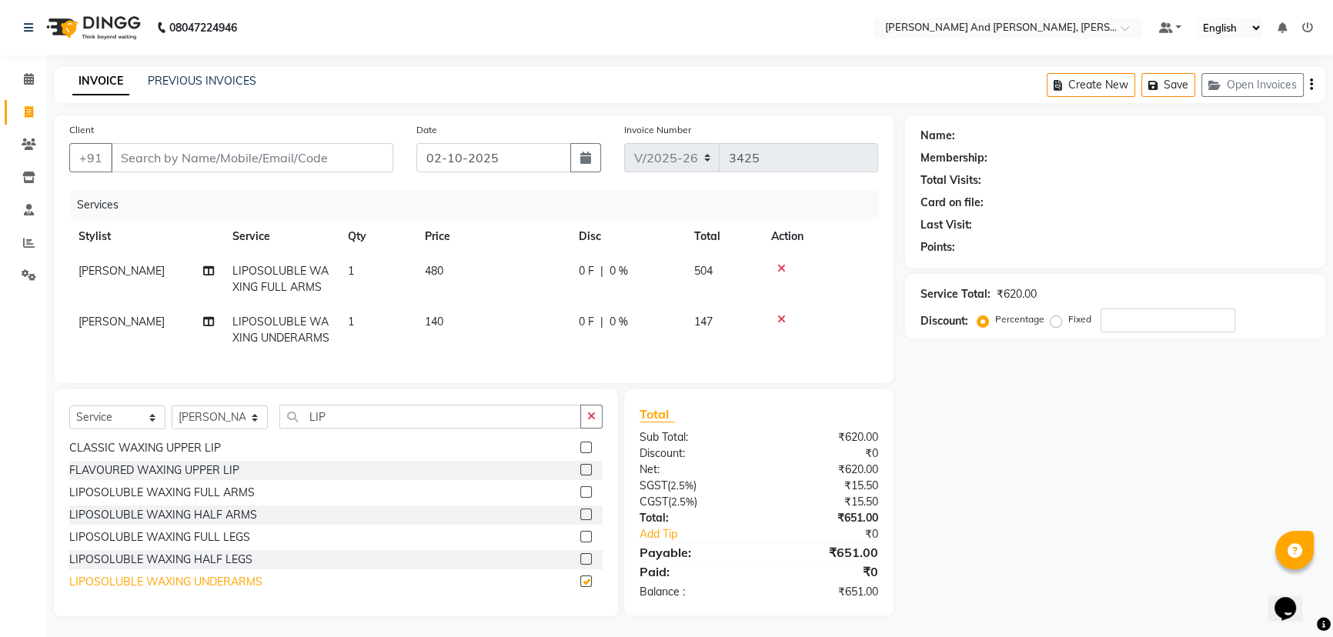
checkbox input "false"
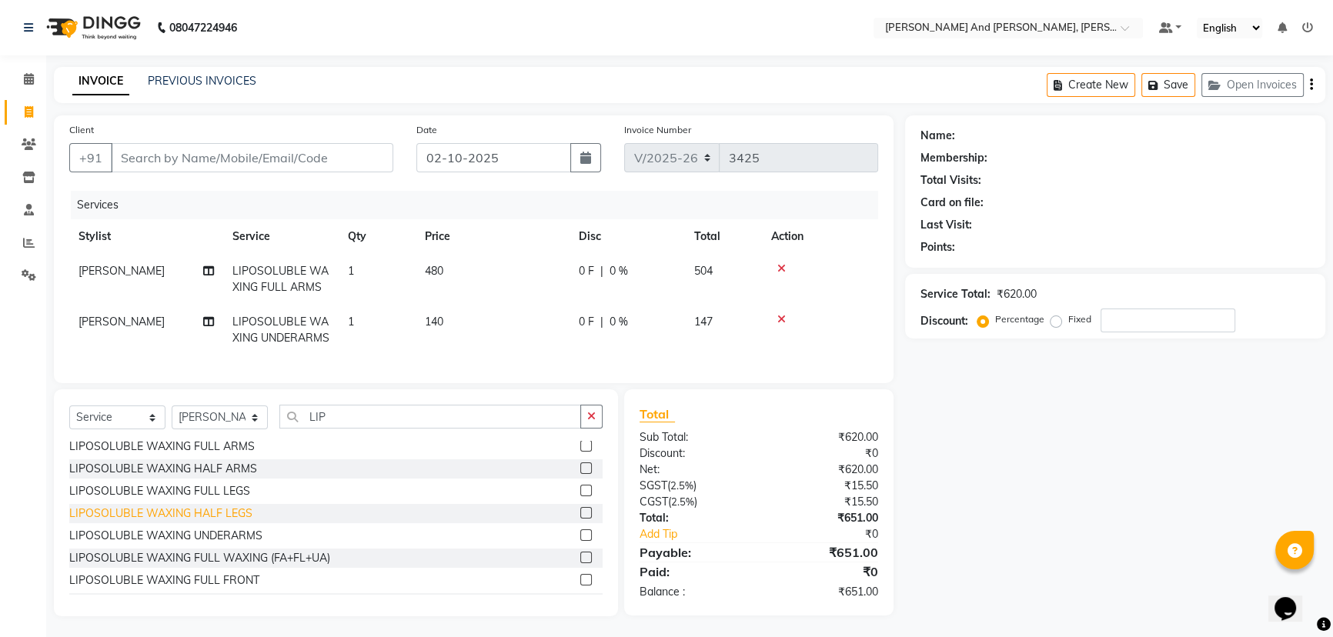
scroll to position [139, 0]
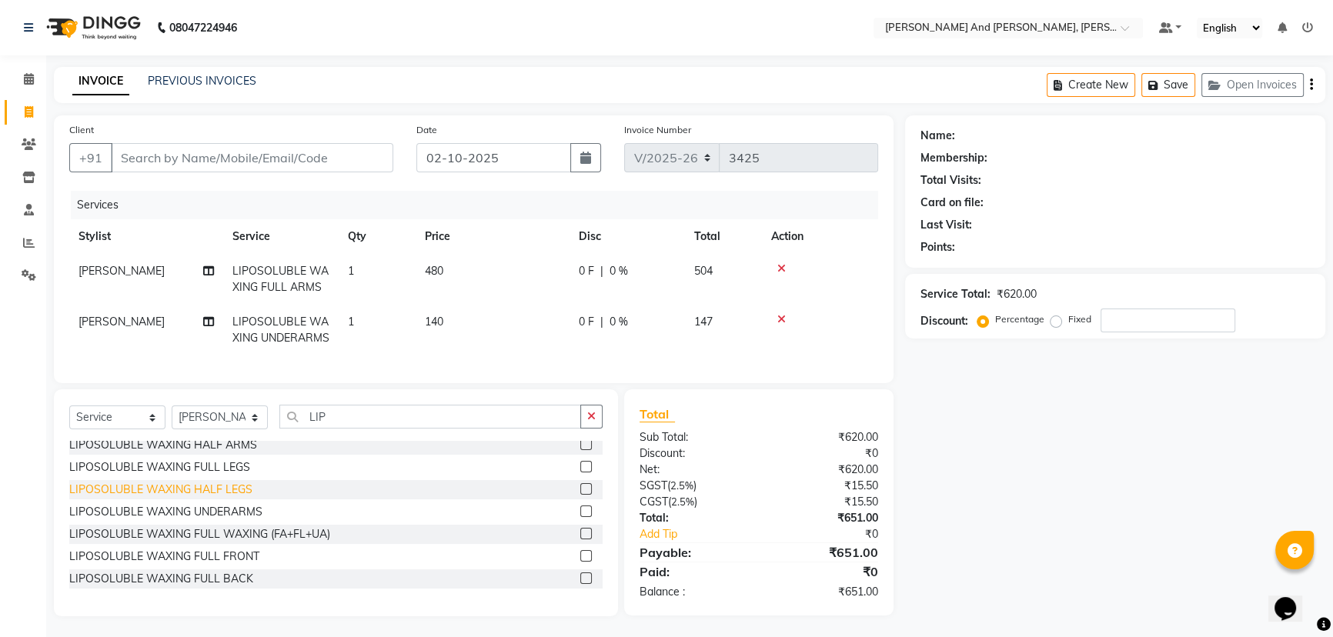
click at [207, 498] on div "LIPOSOLUBLE WAXING HALF LEGS" at bounding box center [160, 490] width 183 height 16
checkbox input "false"
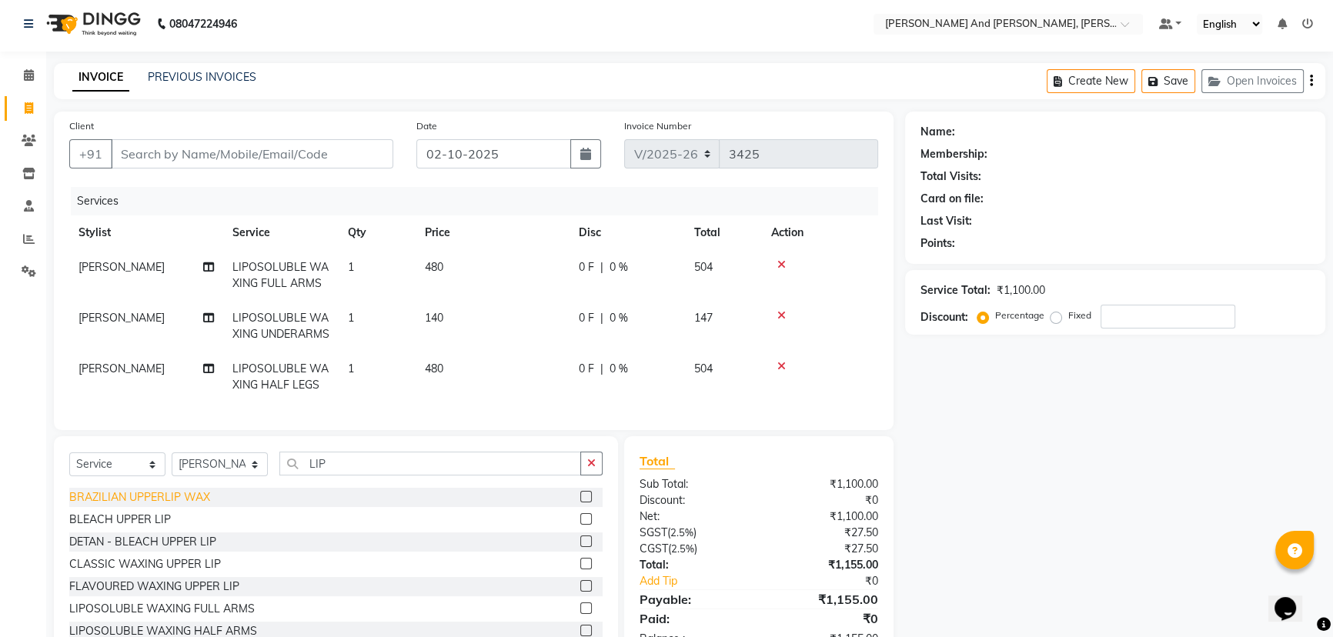
scroll to position [0, 0]
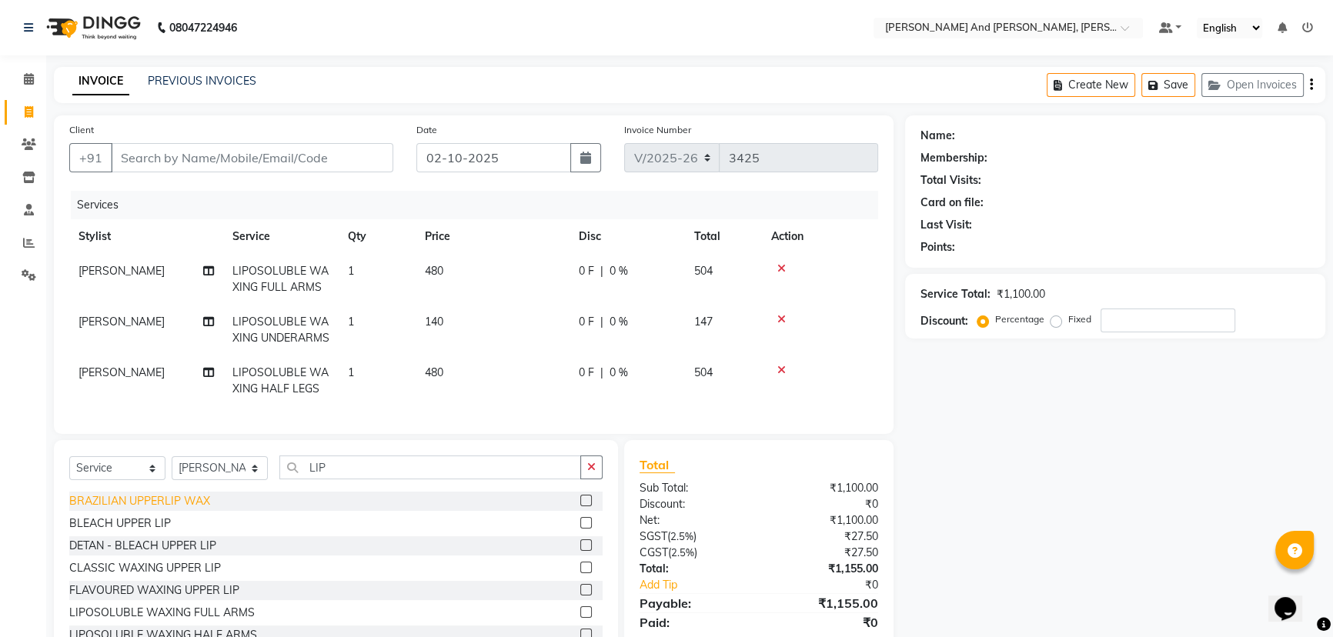
click at [157, 509] on div "BRAZILIAN UPPERLIP WAX" at bounding box center [139, 501] width 141 height 16
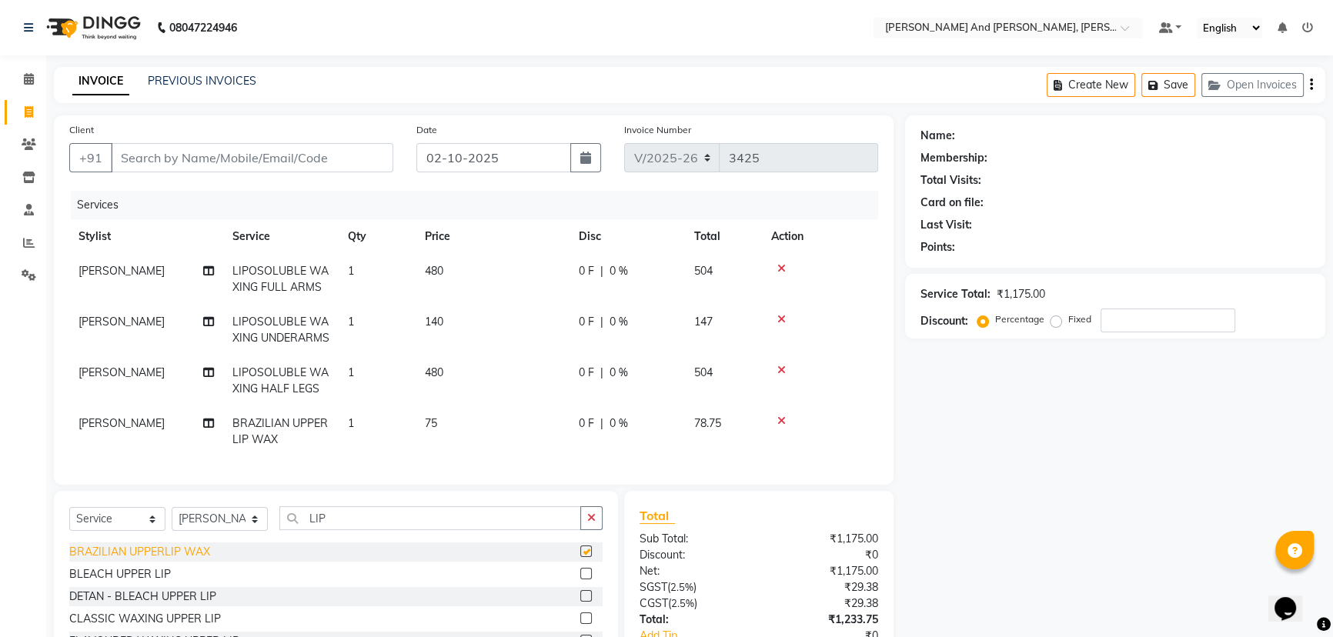
checkbox input "false"
select select "6766"
select select "service"
select select "90778"
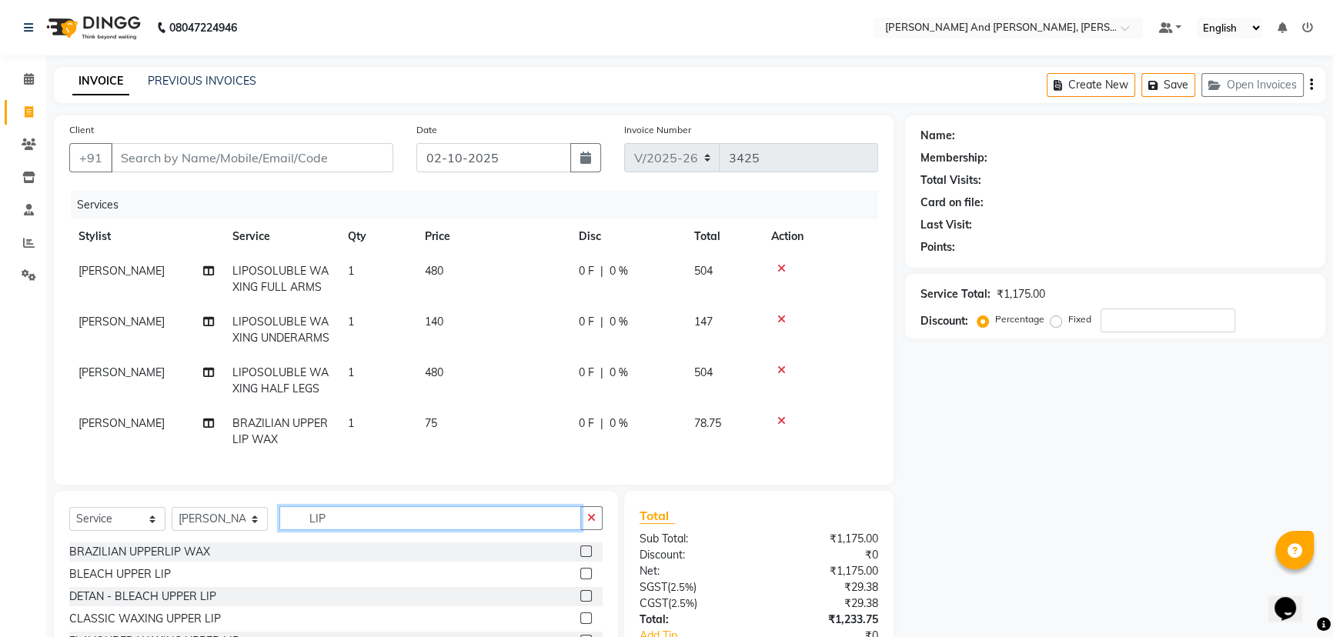
click at [338, 530] on input "LIP" at bounding box center [430, 518] width 302 height 24
type input "L"
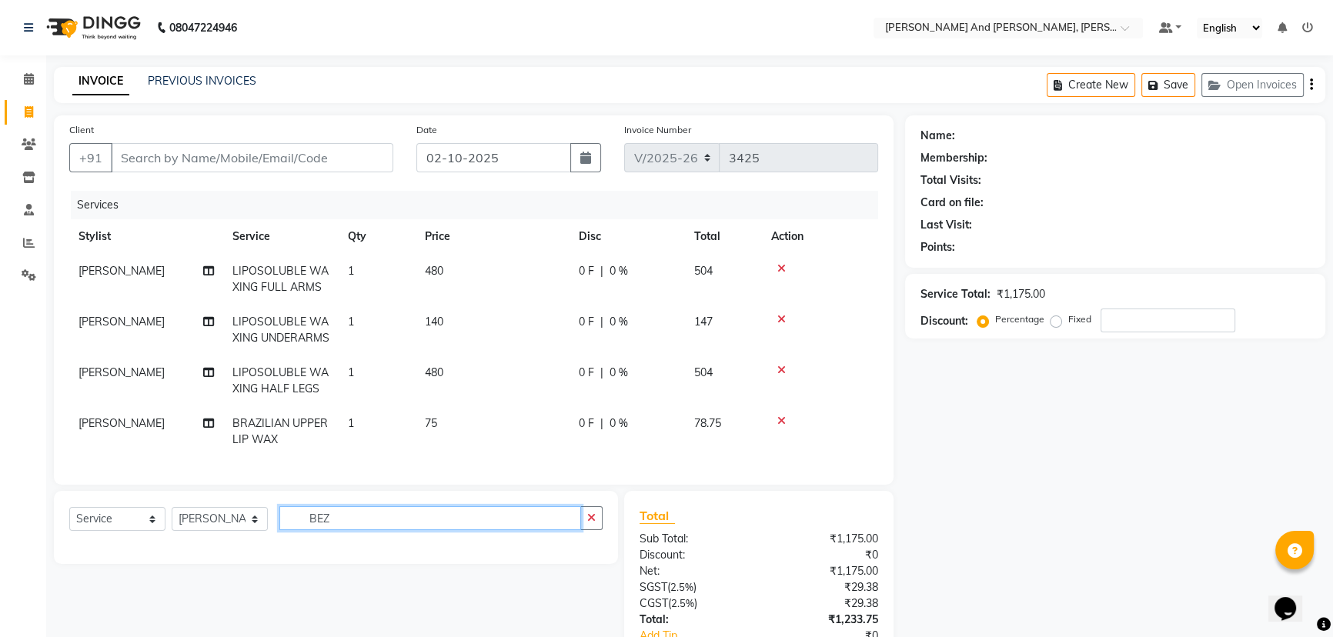
scroll to position [130, 0]
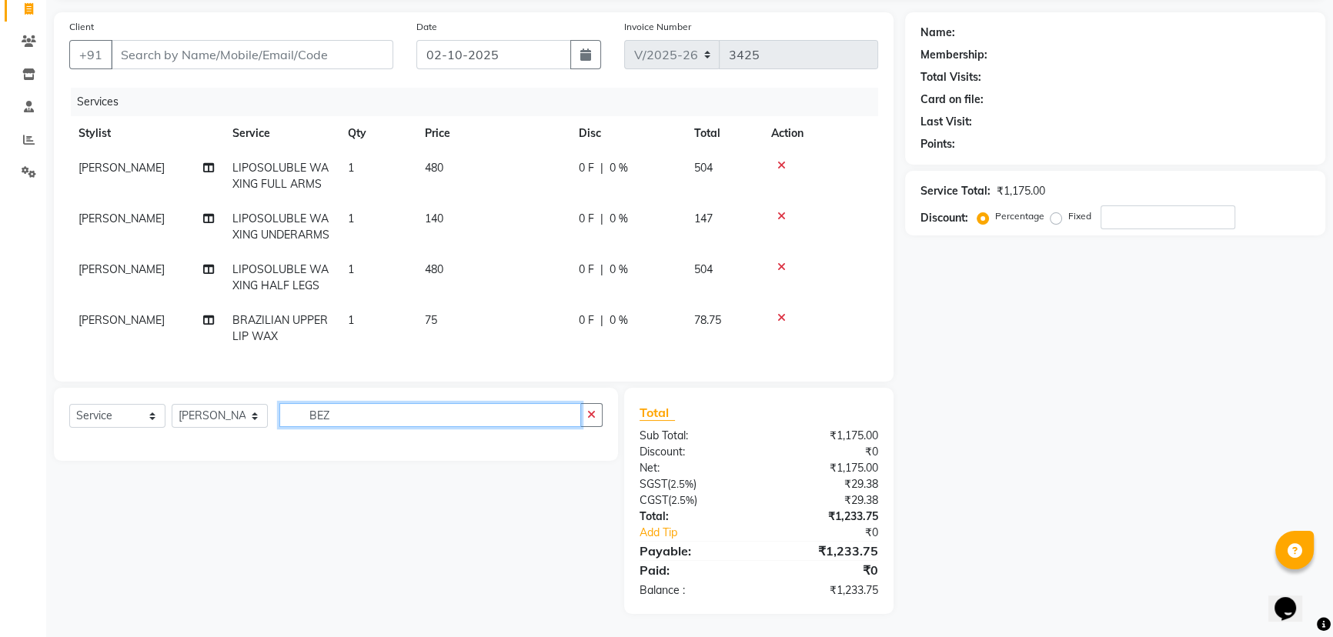
click at [396, 424] on input "BEZ" at bounding box center [430, 415] width 302 height 24
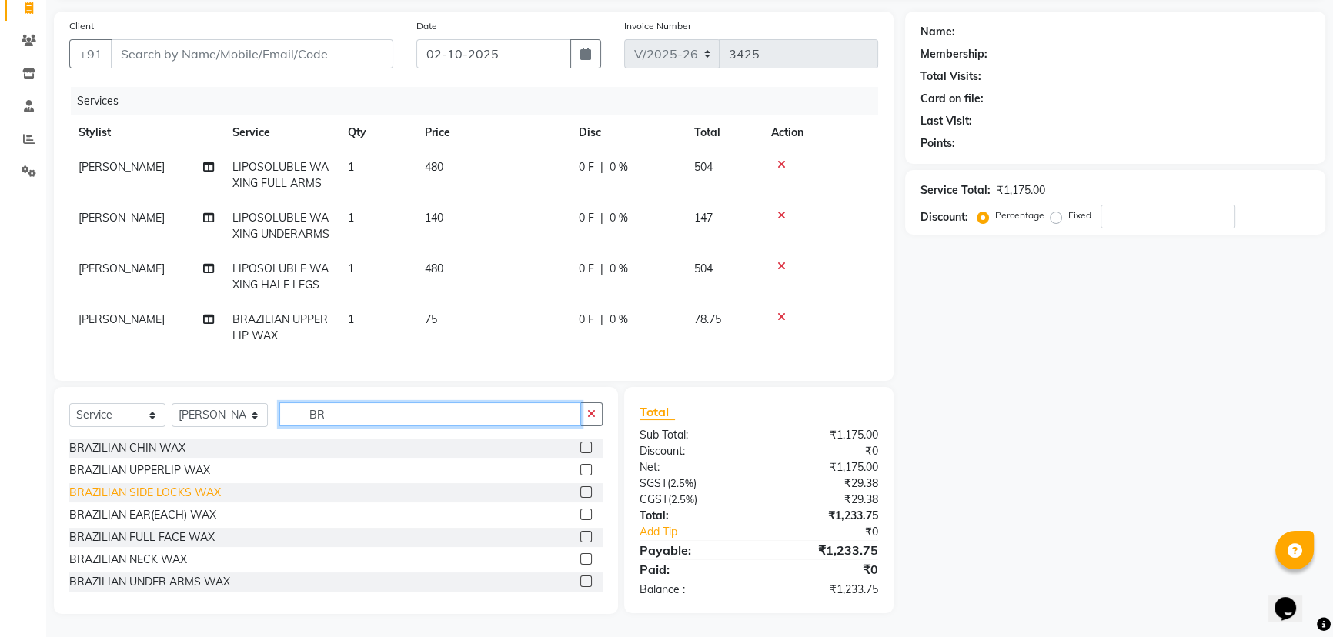
type input "BR"
click at [117, 492] on div "BRAZILIAN SIDE LOCKS WAX" at bounding box center [145, 493] width 152 height 16
checkbox input "false"
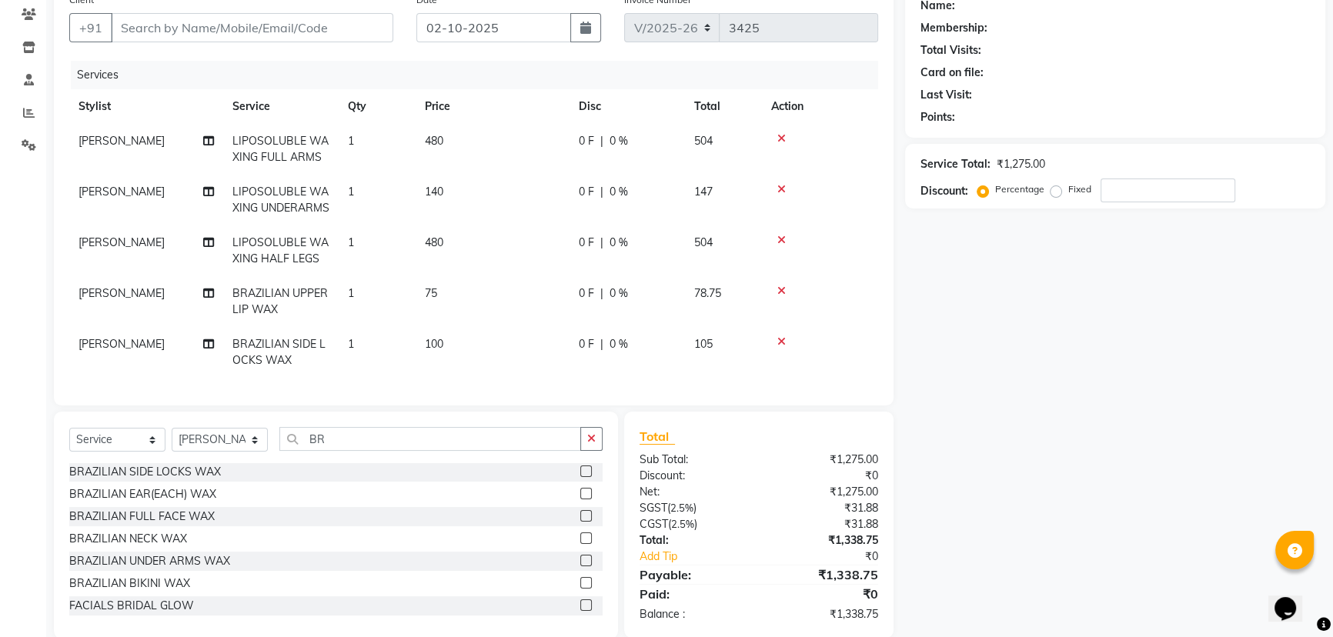
scroll to position [69, 0]
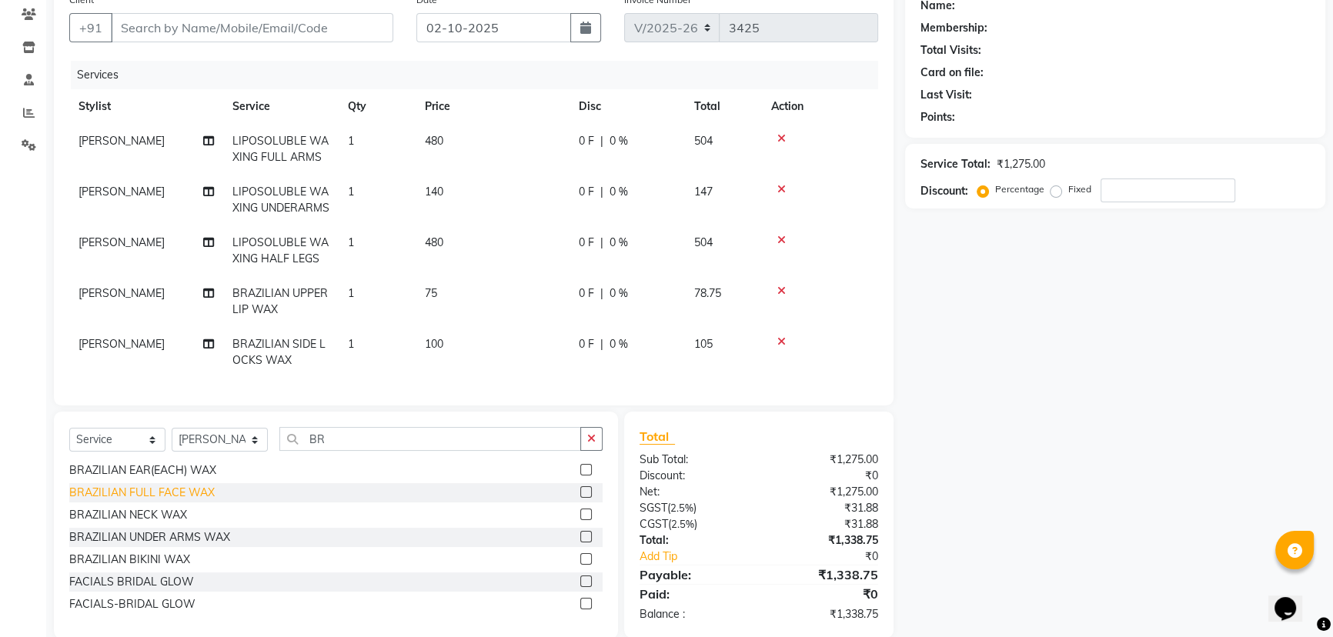
click at [175, 501] on div "BRAZILIAN FULL FACE WAX" at bounding box center [141, 493] width 145 height 16
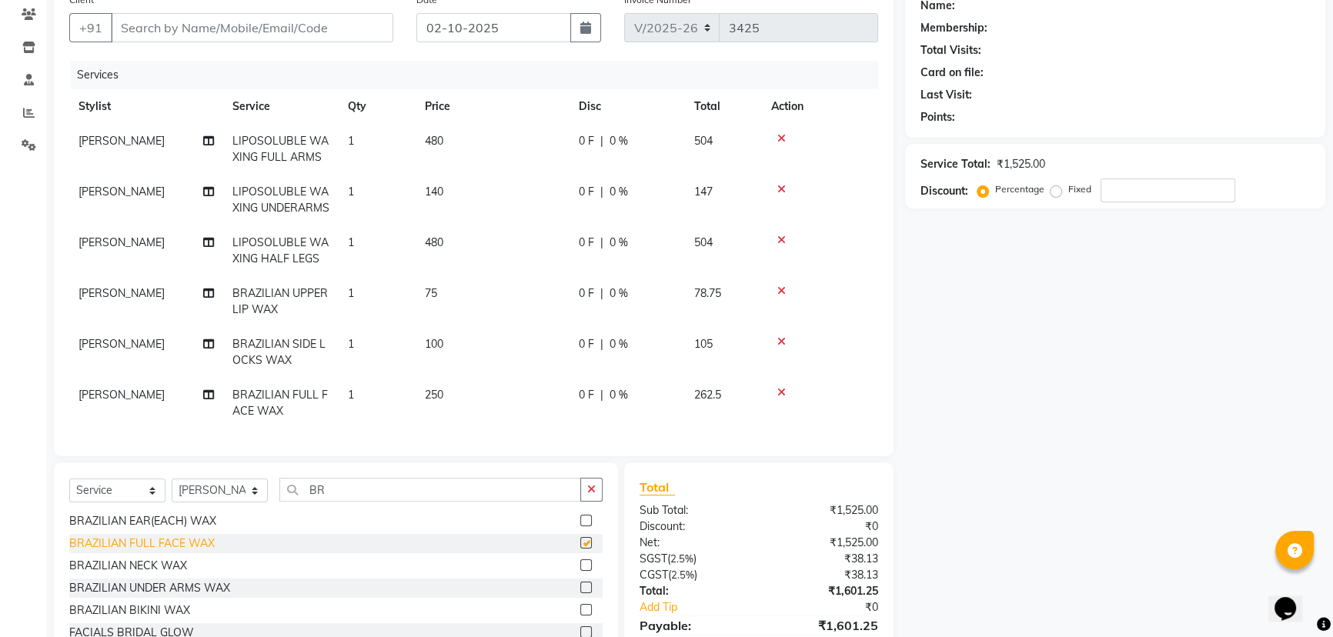
checkbox input "false"
click at [781, 347] on icon at bounding box center [781, 341] width 8 height 11
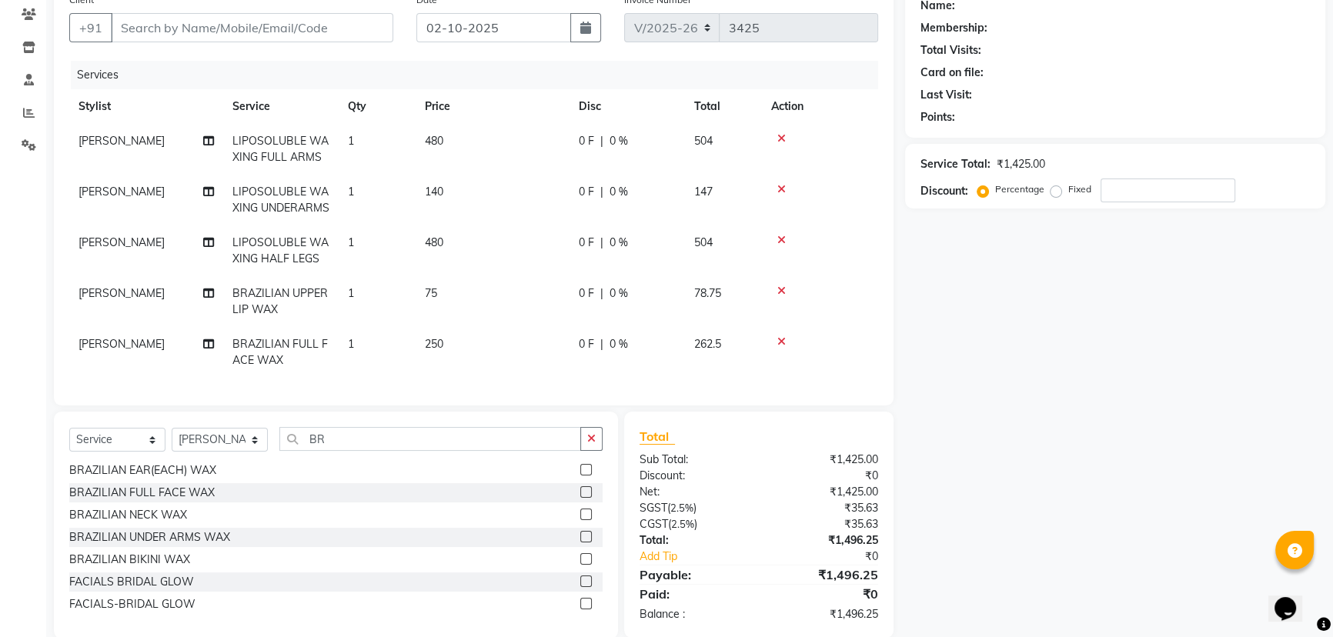
click at [780, 296] on icon at bounding box center [781, 291] width 8 height 11
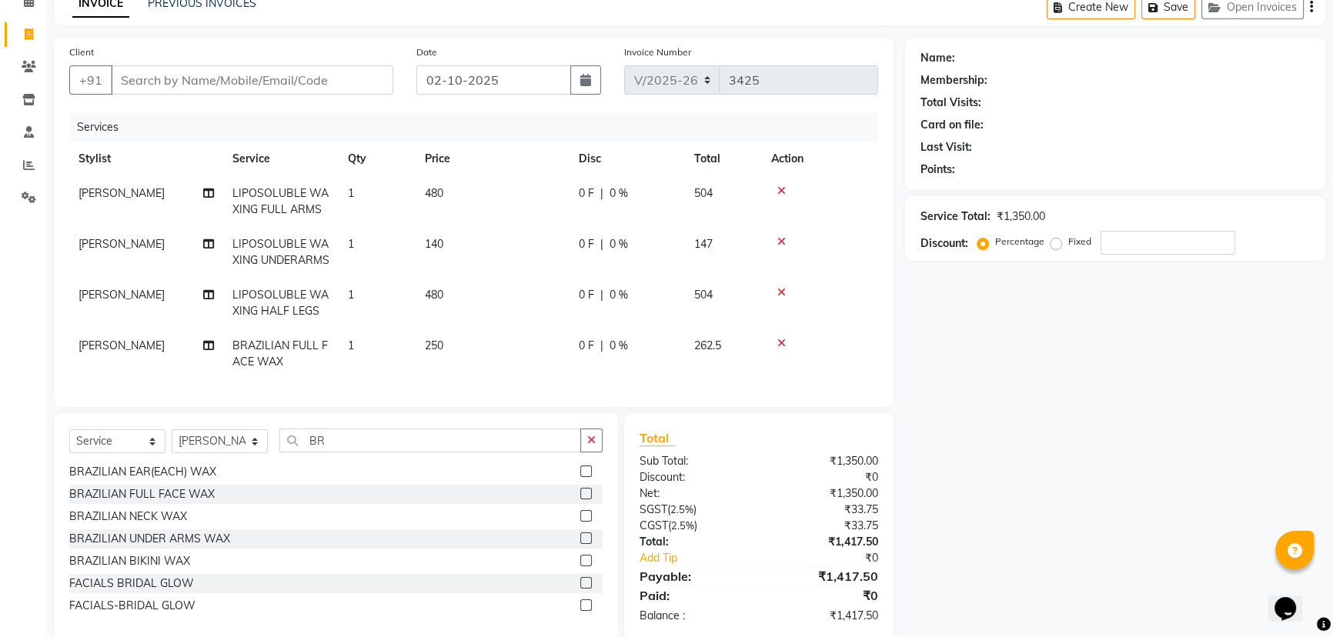
scroll to position [0, 0]
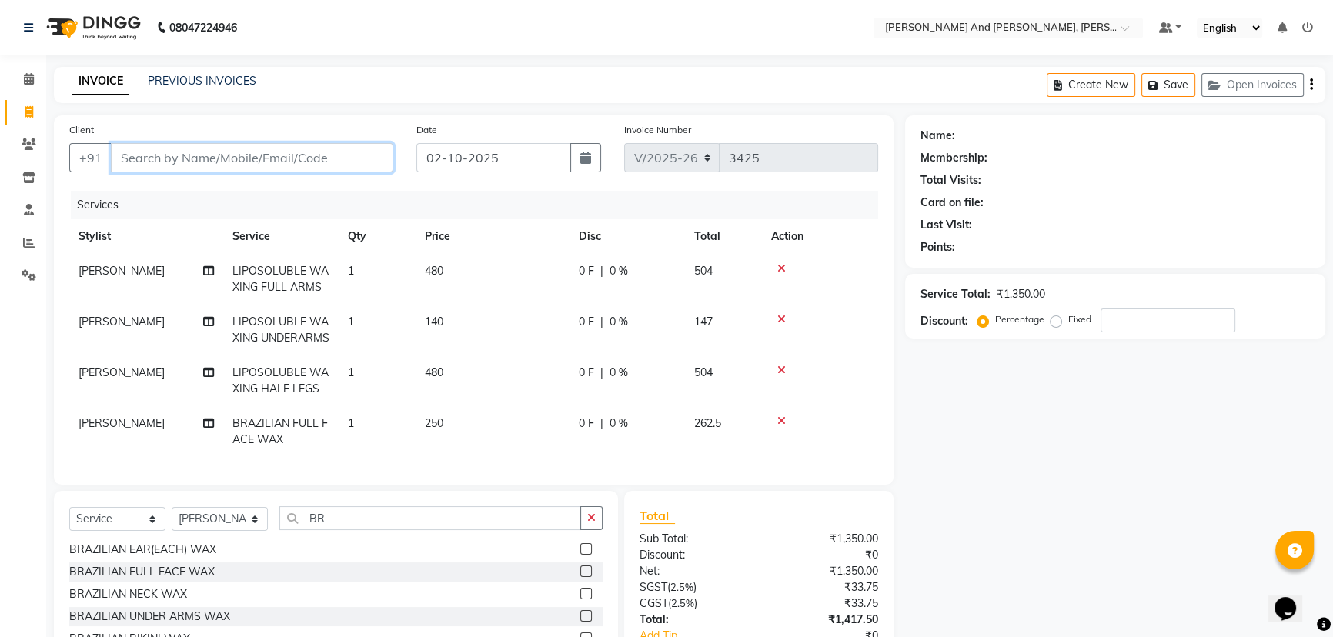
click at [206, 159] on input "Client" at bounding box center [252, 157] width 282 height 29
type input "9"
type input "0"
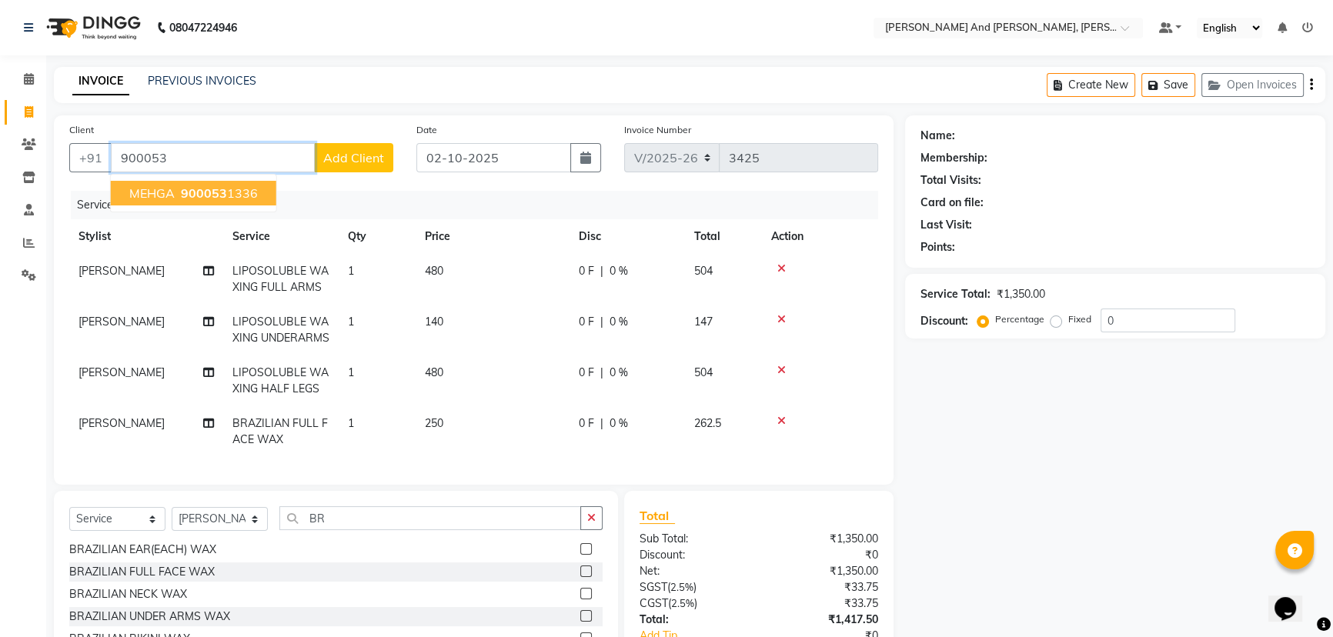
click at [217, 192] on span "900053" at bounding box center [204, 192] width 46 height 15
type input "9000531336"
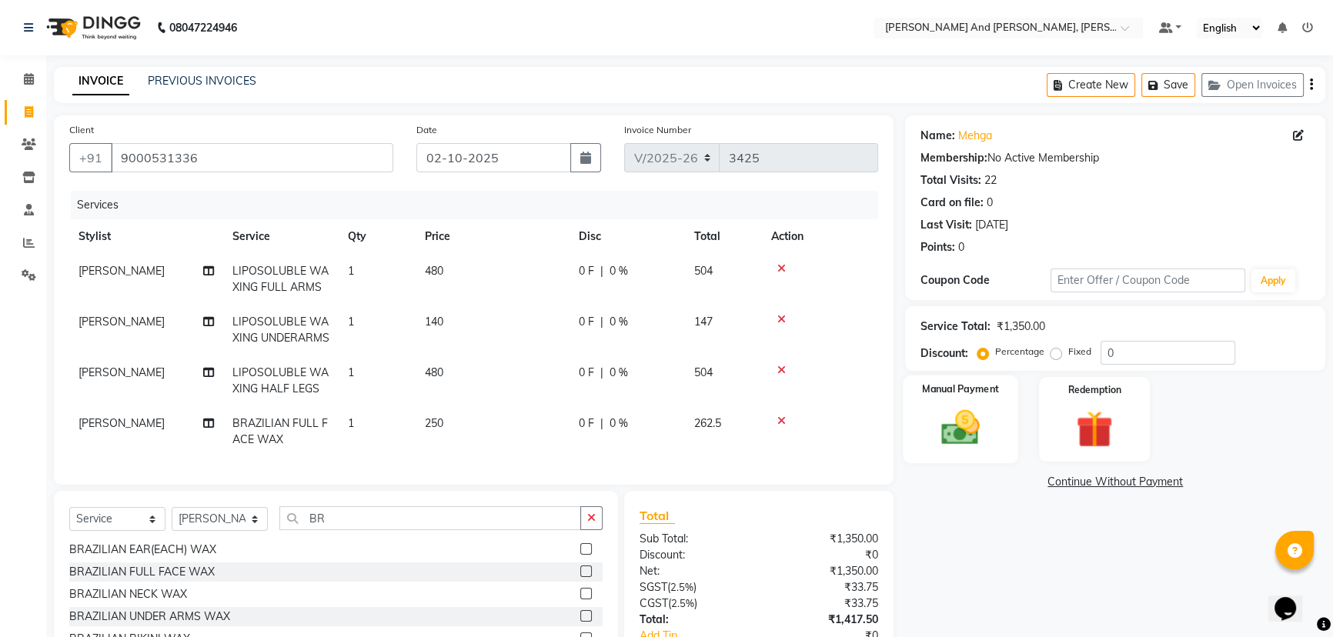
click at [981, 419] on img at bounding box center [961, 428] width 62 height 44
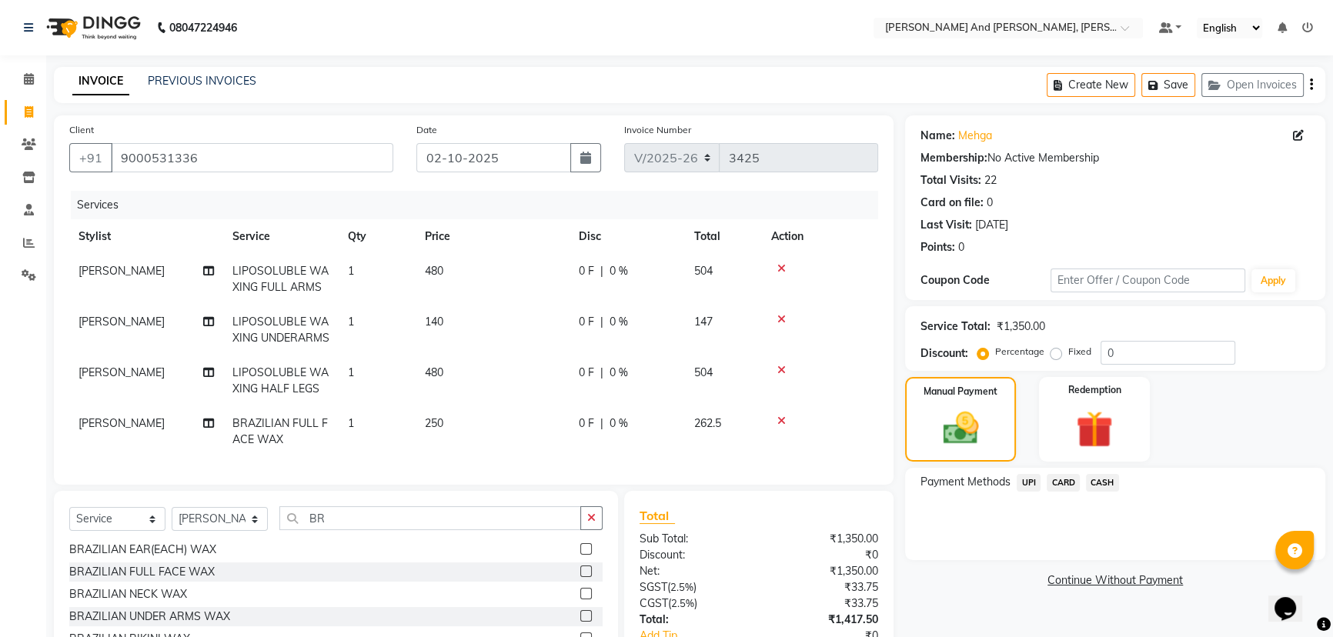
click at [1031, 484] on span "UPI" at bounding box center [1029, 483] width 24 height 18
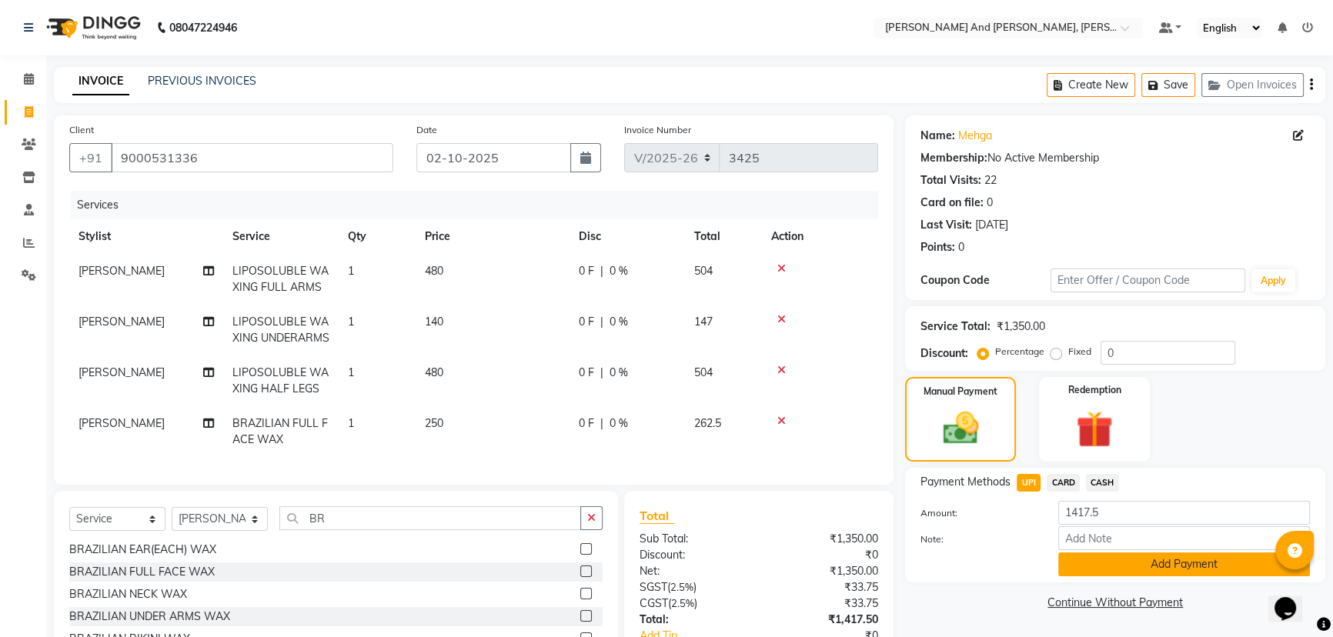
click at [1166, 560] on button "Add Payment" at bounding box center [1184, 565] width 252 height 24
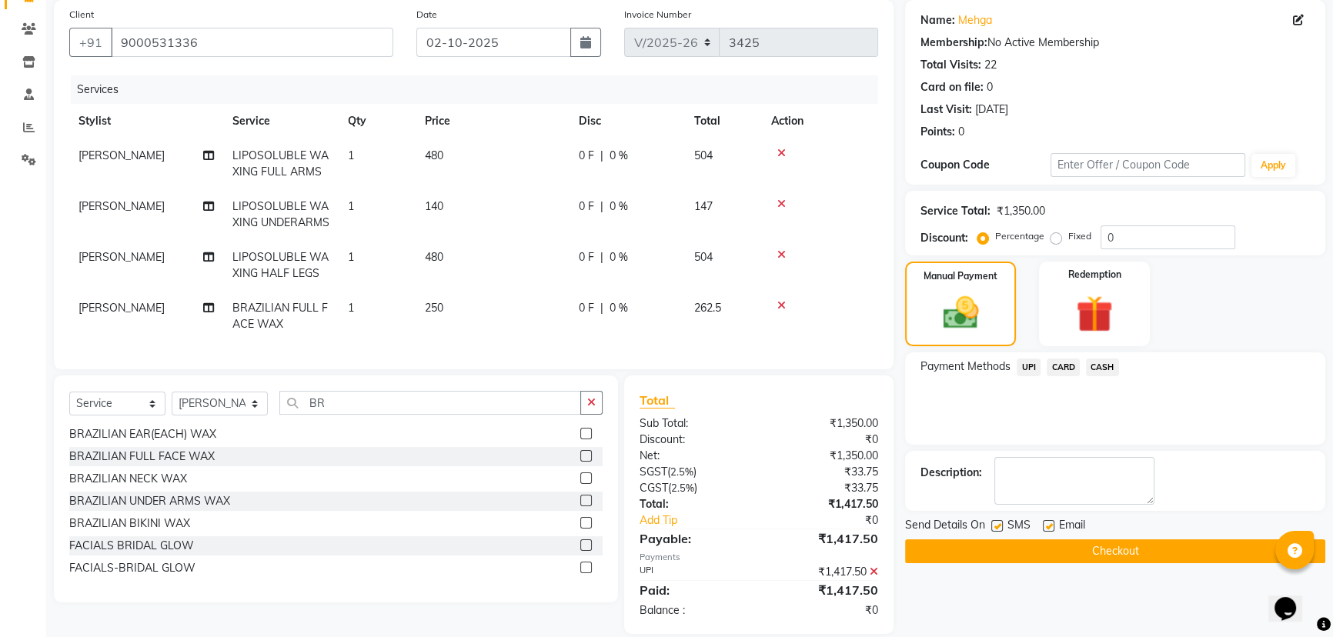
scroll to position [162, 0]
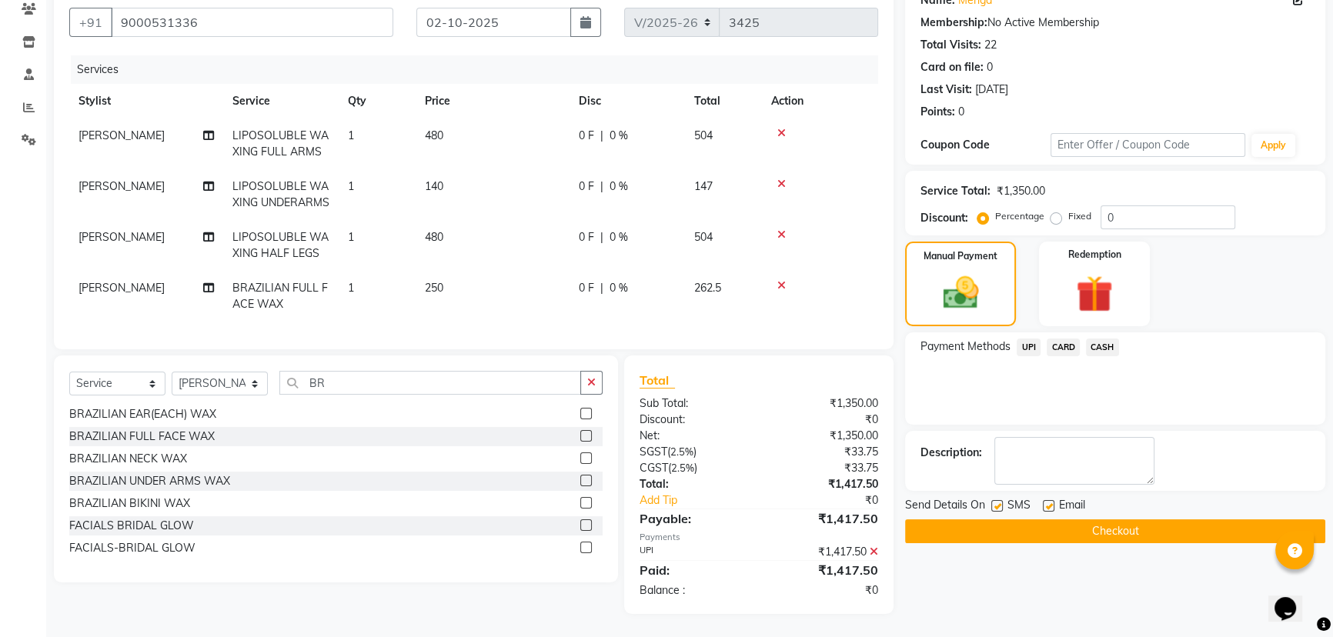
click at [1140, 519] on button "Checkout" at bounding box center [1115, 531] width 420 height 24
